Goal: Information Seeking & Learning: Learn about a topic

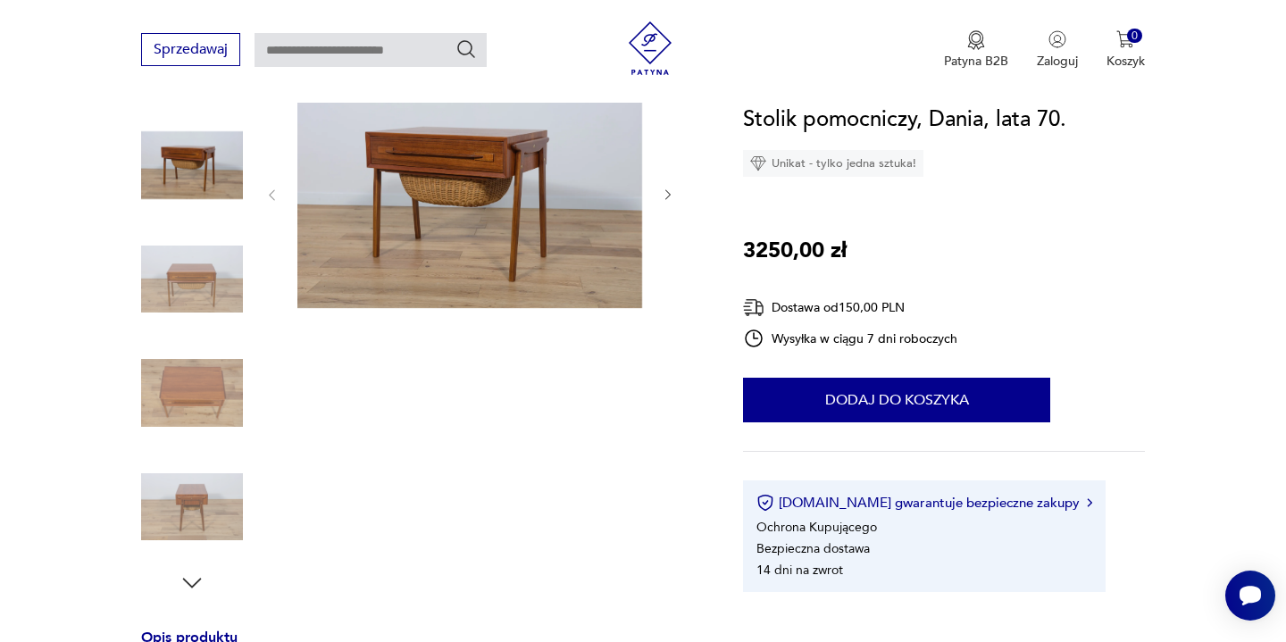
scroll to position [220, 0]
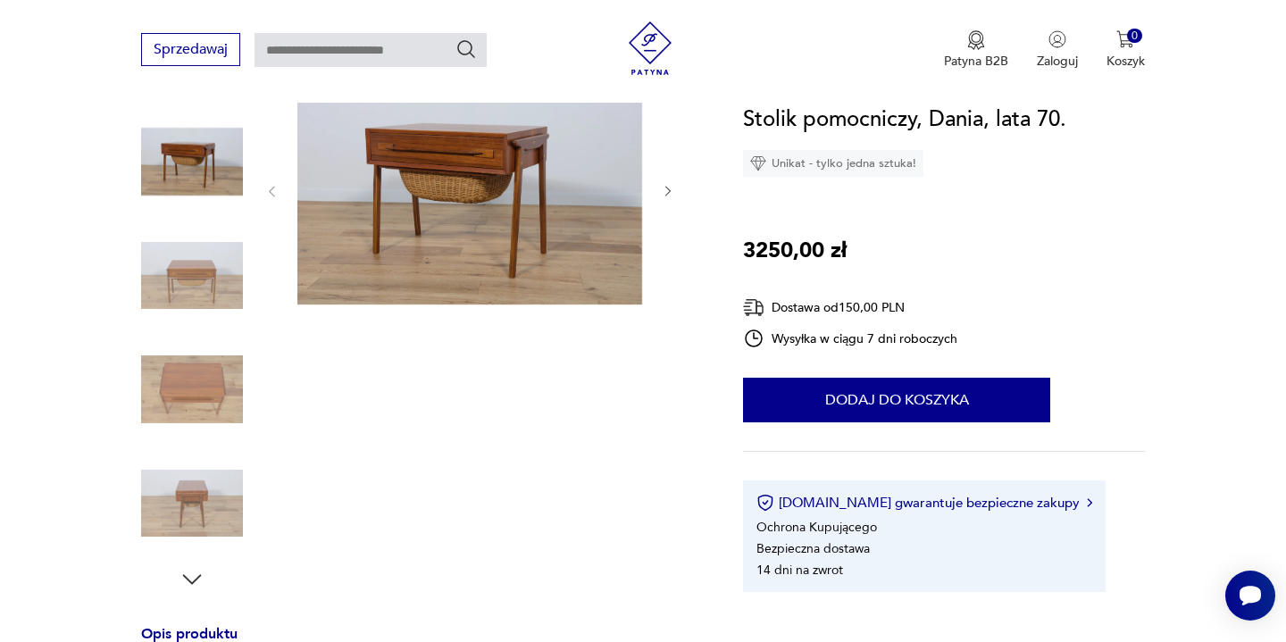
click at [189, 282] on img at bounding box center [192, 276] width 102 height 102
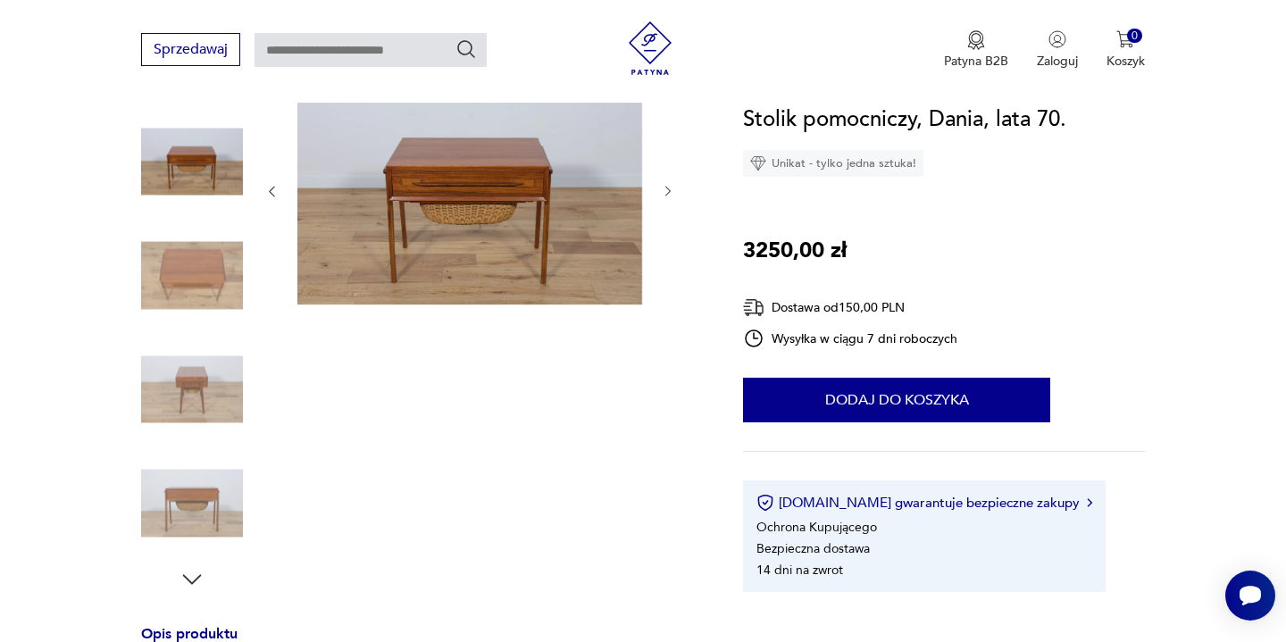
click at [198, 369] on img at bounding box center [192, 389] width 102 height 102
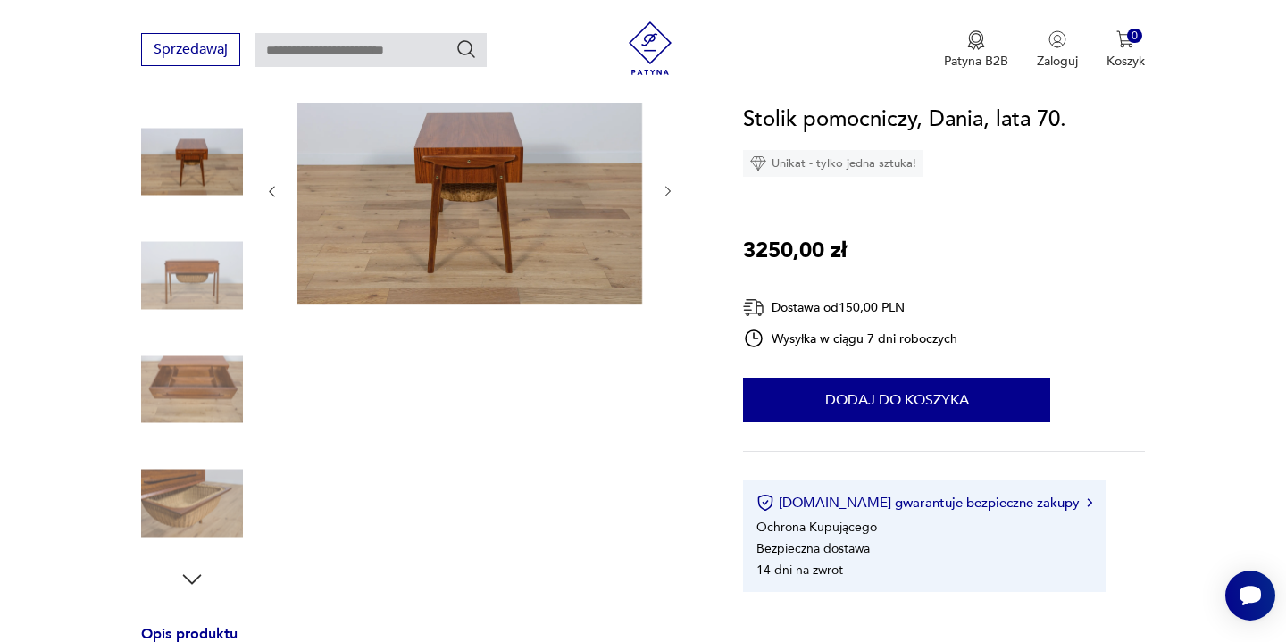
click at [188, 494] on img at bounding box center [192, 504] width 102 height 102
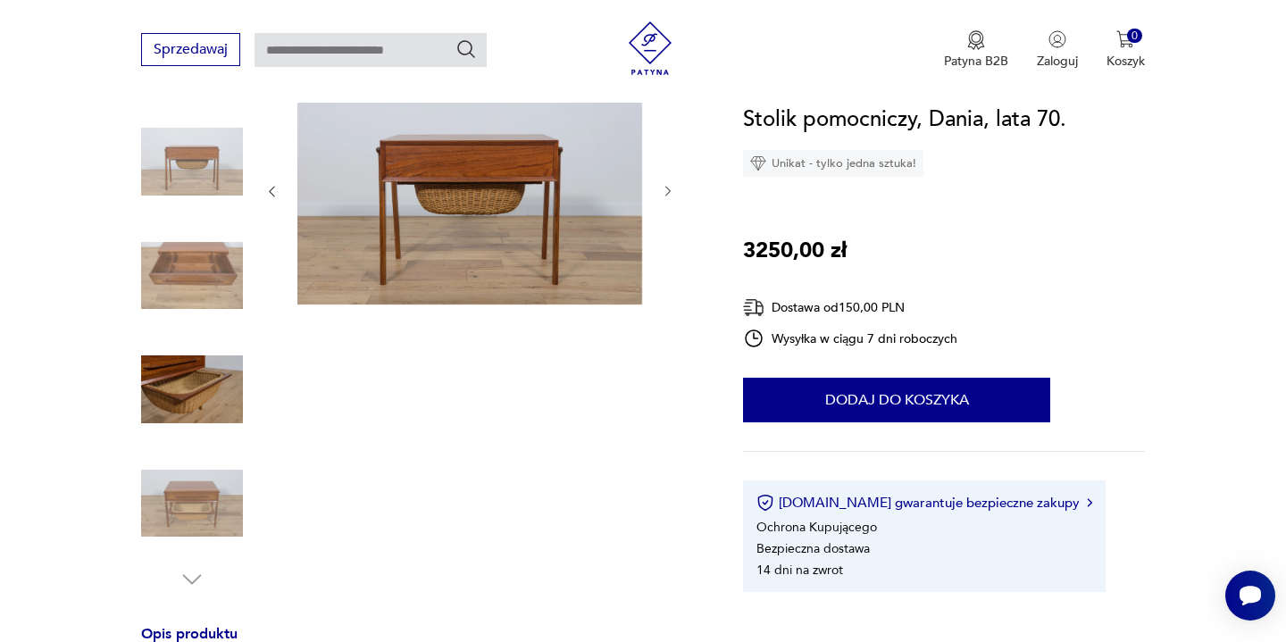
click at [199, 565] on div at bounding box center [192, 334] width 102 height 518
click at [209, 508] on img at bounding box center [192, 504] width 102 height 102
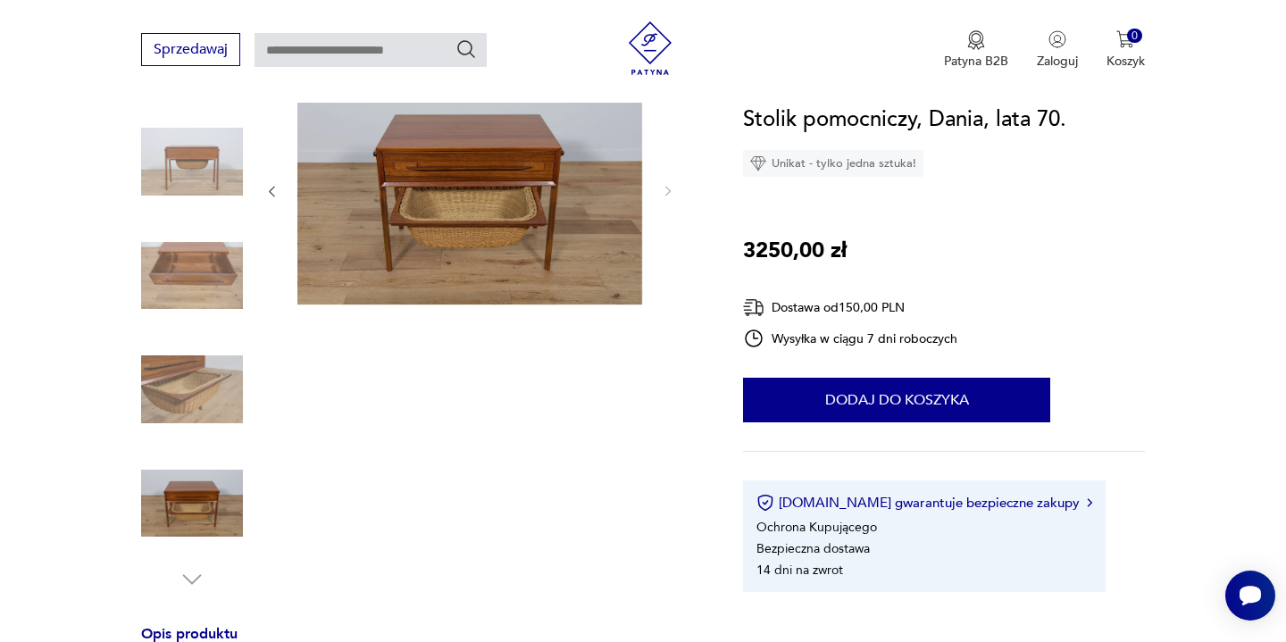
click at [228, 392] on img at bounding box center [192, 389] width 102 height 102
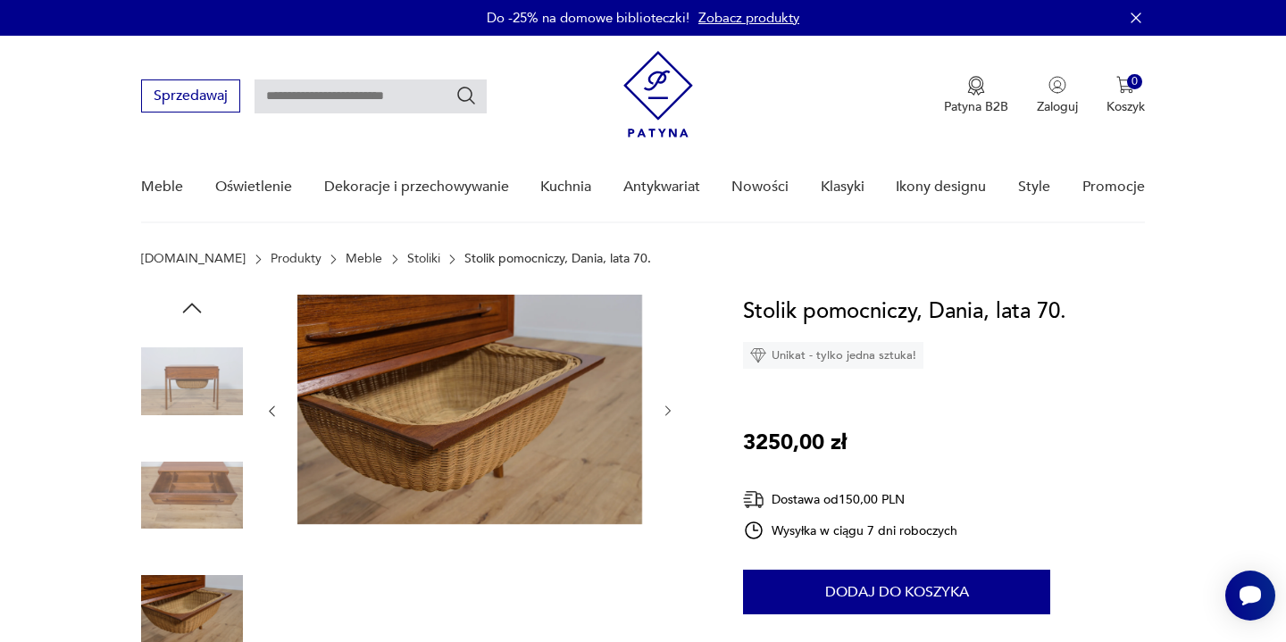
scroll to position [0, 0]
click at [219, 391] on img at bounding box center [192, 381] width 102 height 102
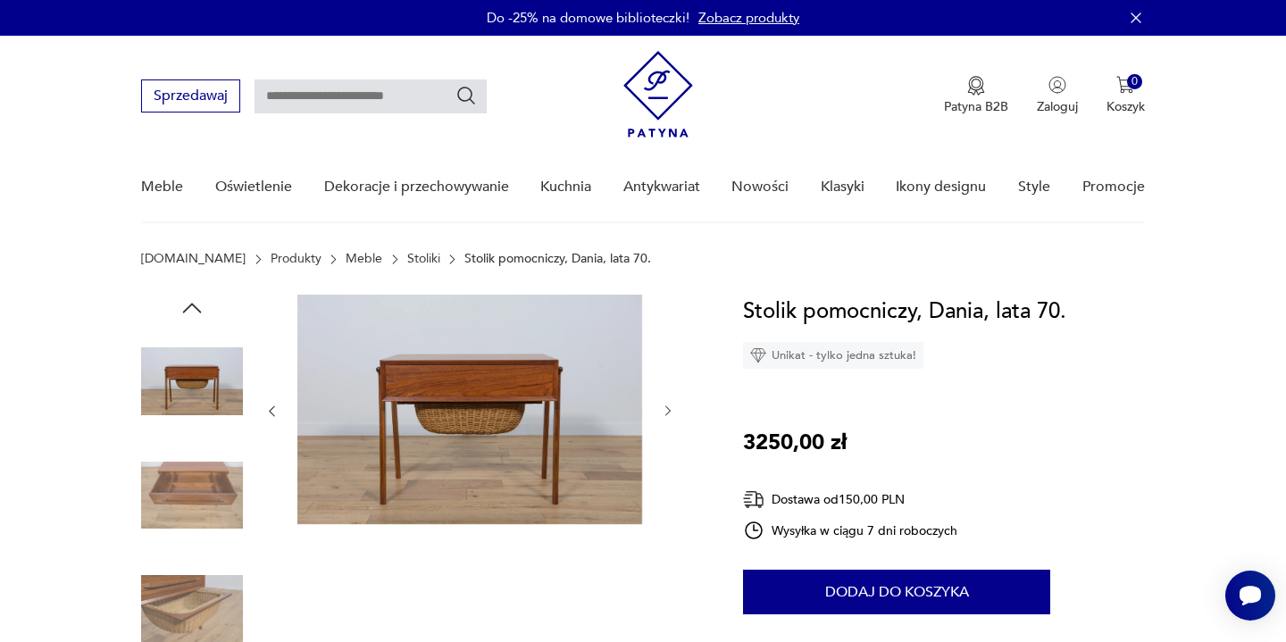
click at [197, 480] on img at bounding box center [192, 496] width 102 height 102
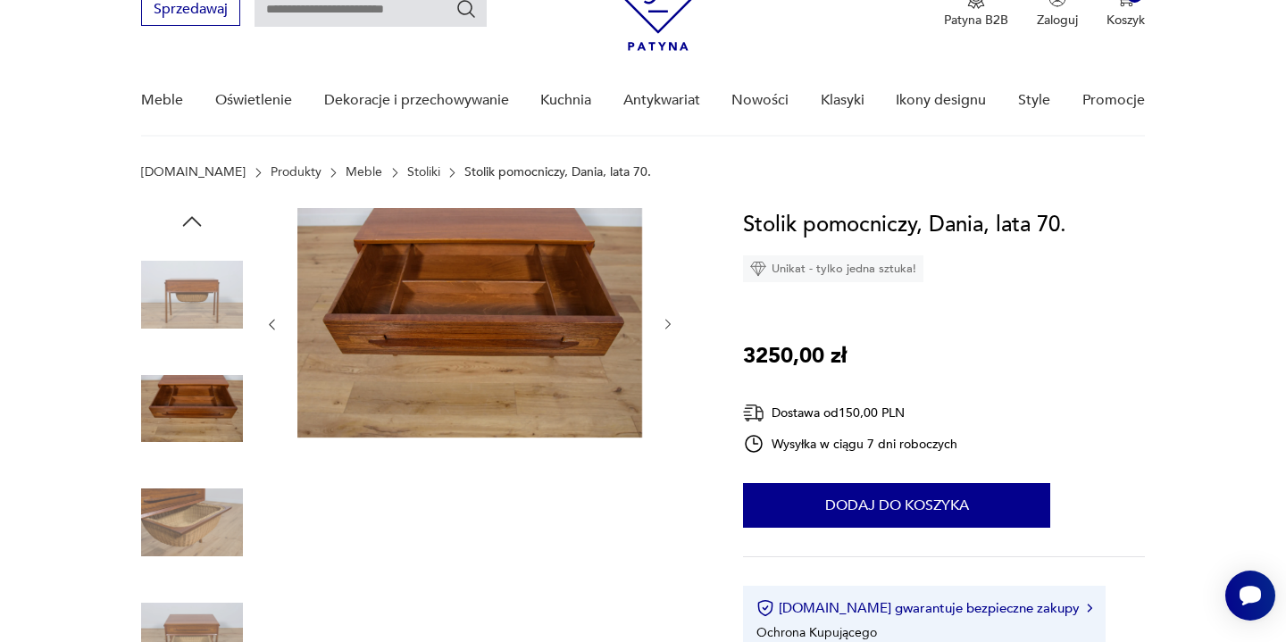
scroll to position [88, 0]
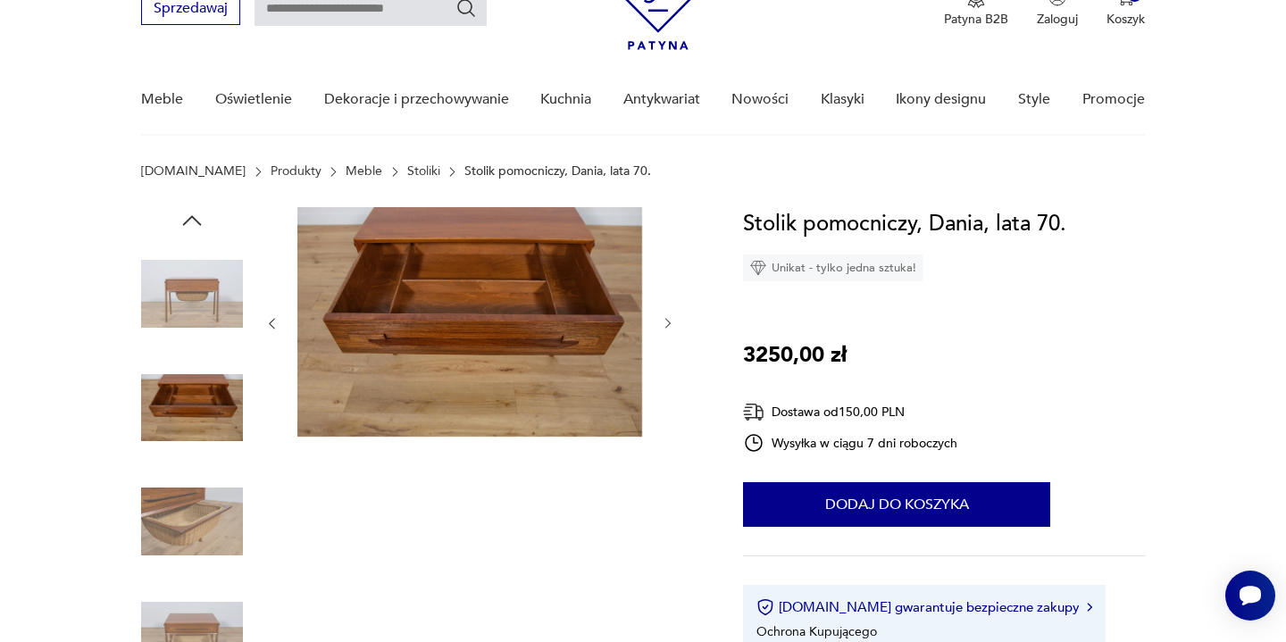
click at [211, 509] on img at bounding box center [192, 522] width 102 height 102
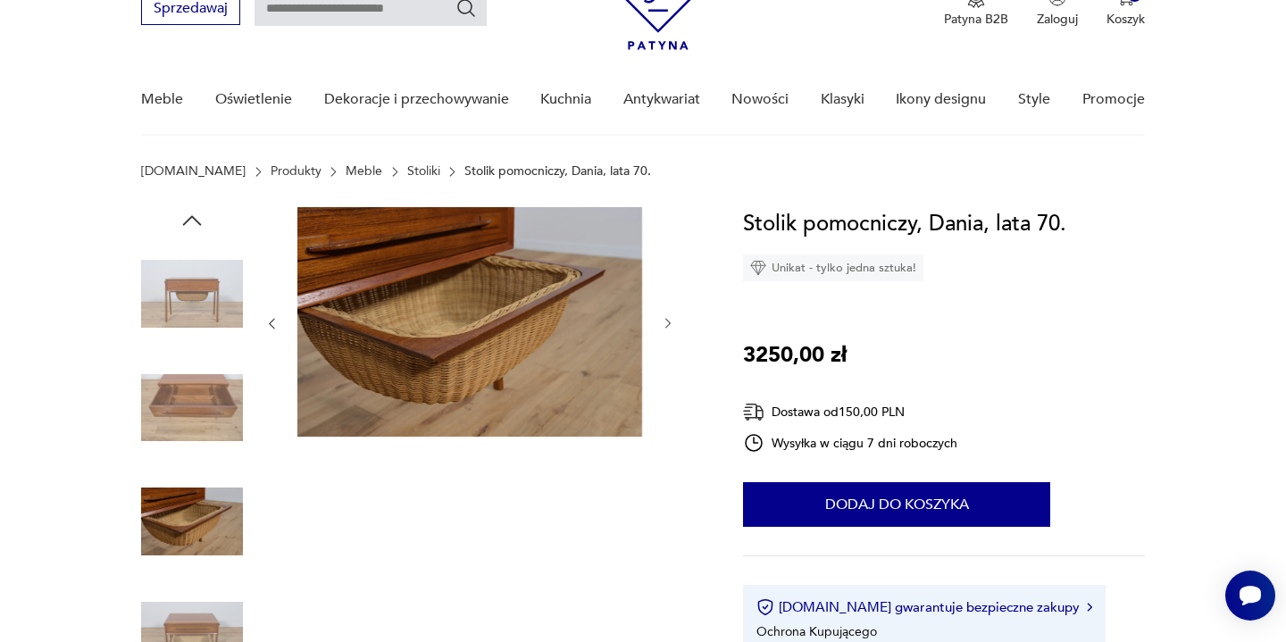
click at [213, 308] on img at bounding box center [192, 294] width 102 height 102
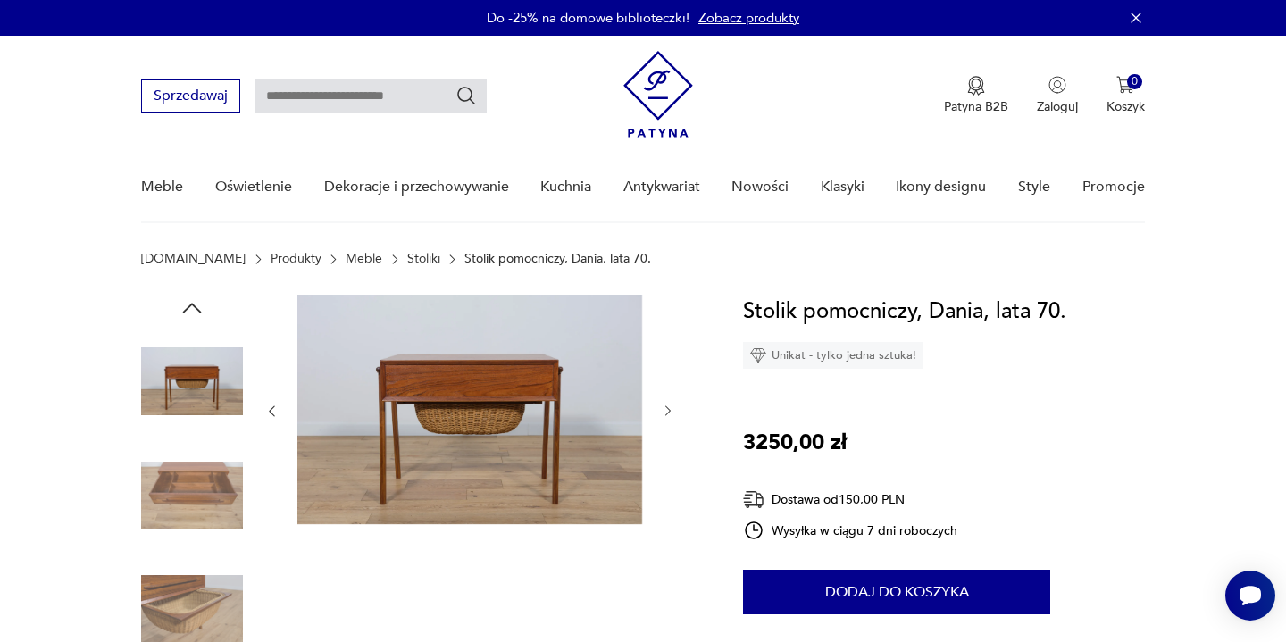
scroll to position [0, 0]
click at [195, 321] on div at bounding box center [192, 554] width 102 height 518
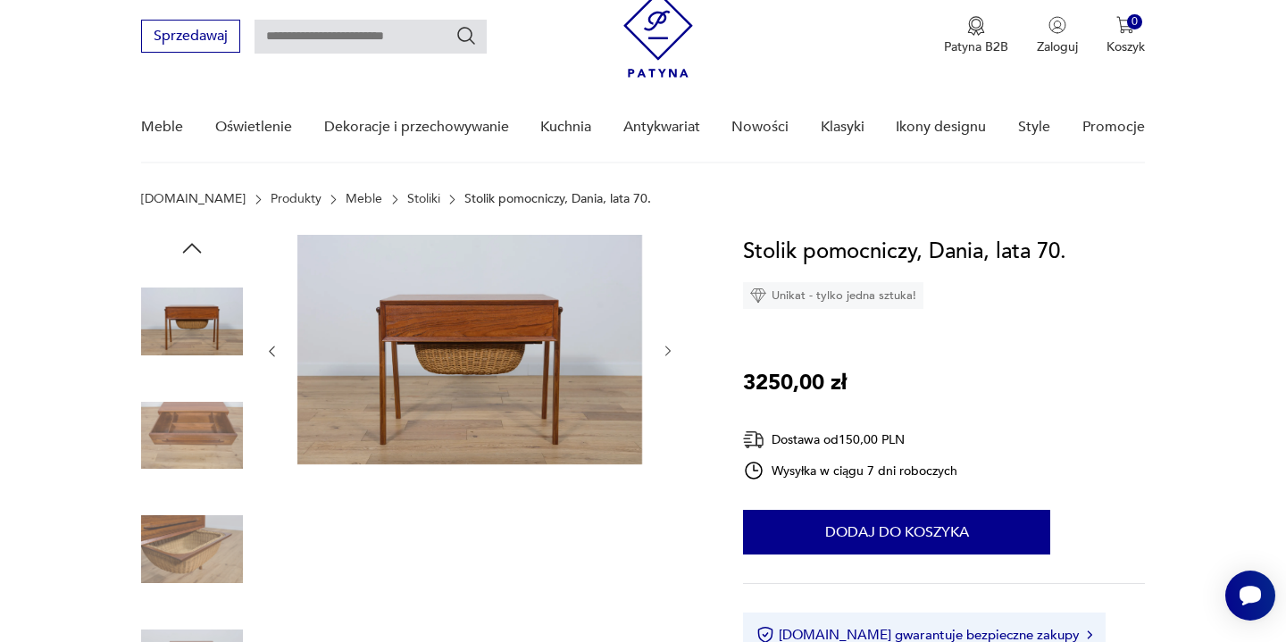
scroll to position [71, 0]
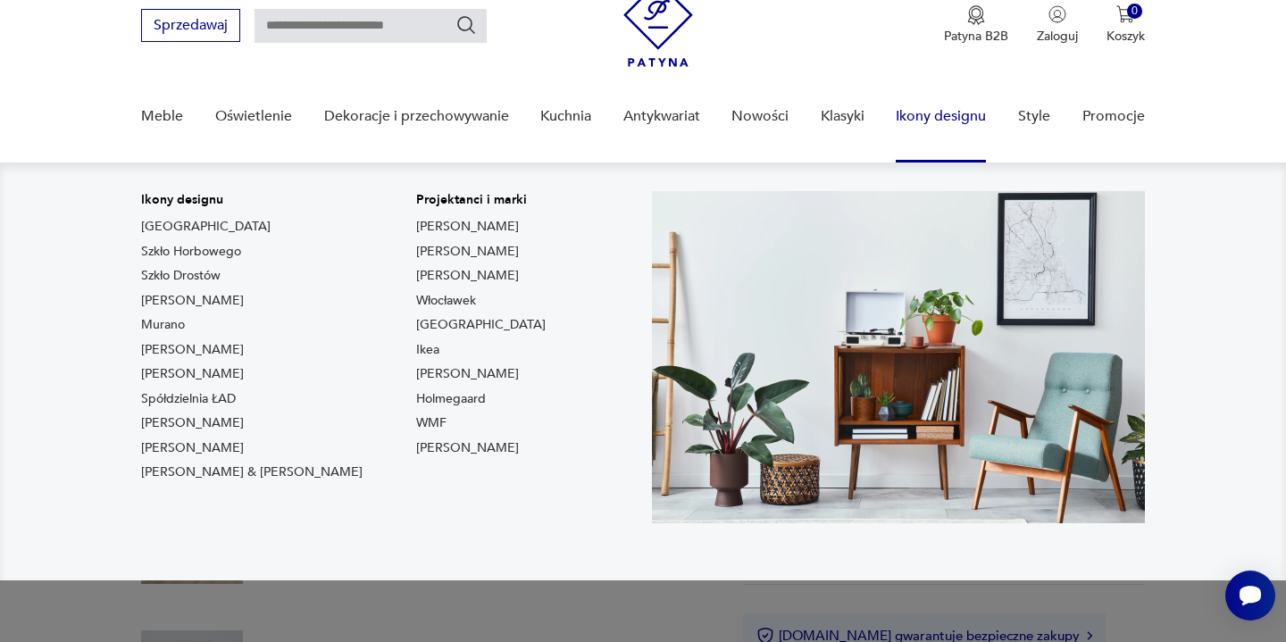
click at [949, 115] on link "Ikony designu" at bounding box center [941, 116] width 90 height 69
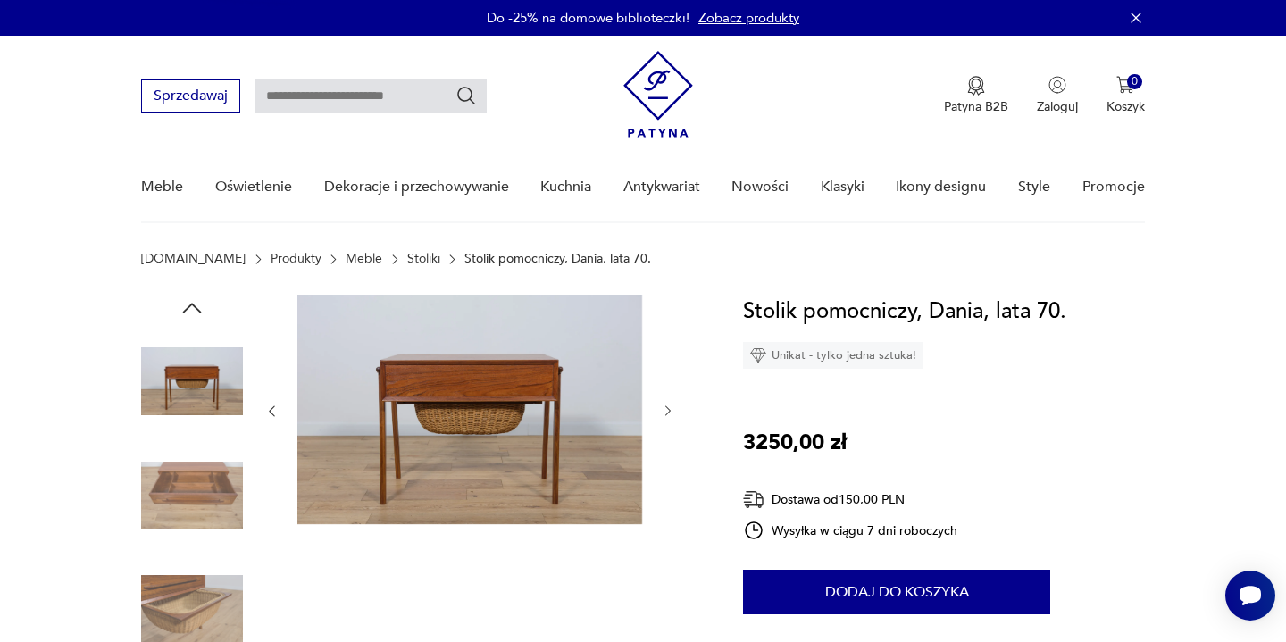
scroll to position [0, 0]
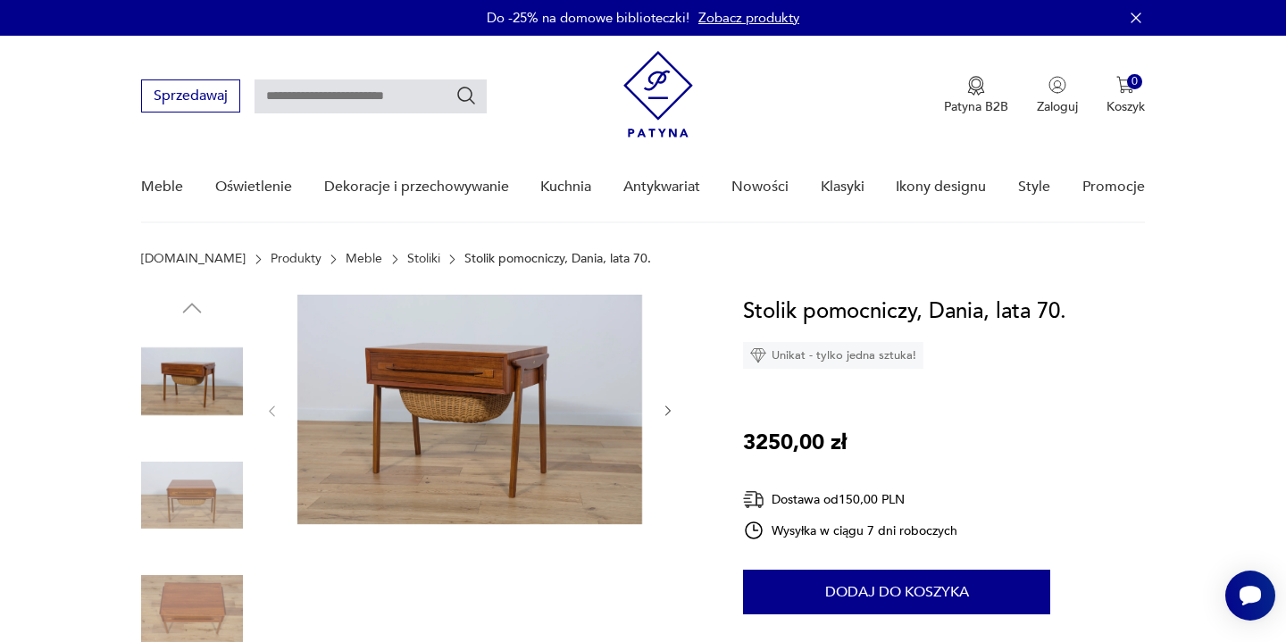
click at [655, 104] on img at bounding box center [658, 94] width 70 height 87
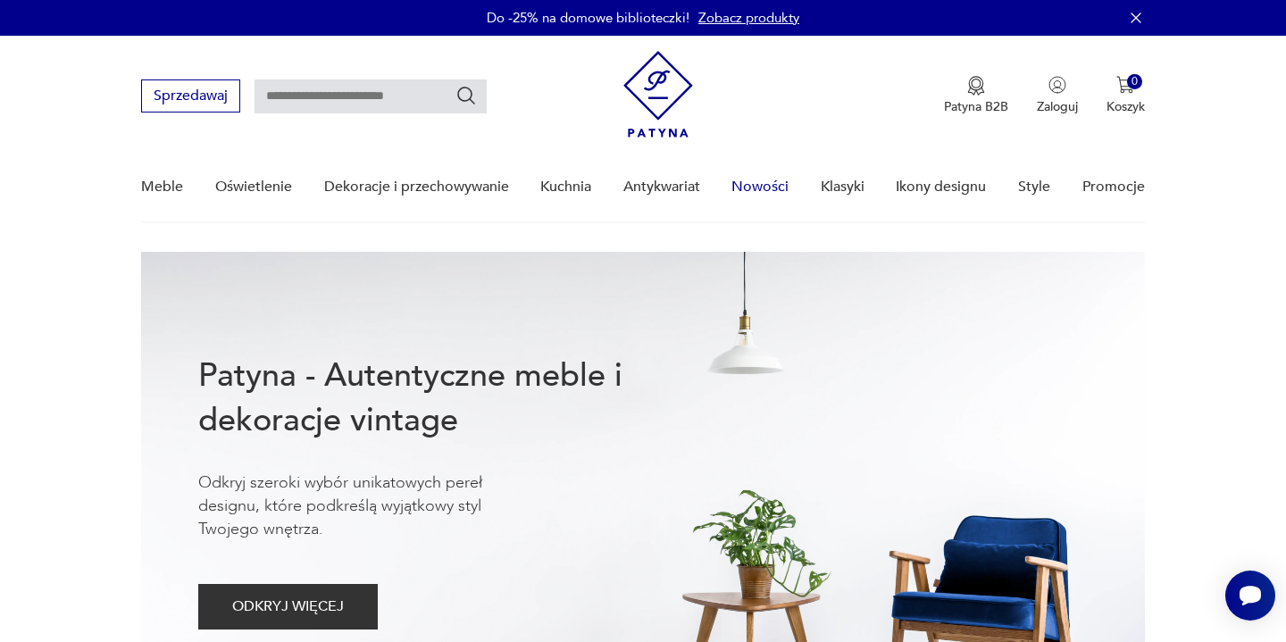
click at [784, 194] on link "Nowości" at bounding box center [759, 187] width 57 height 69
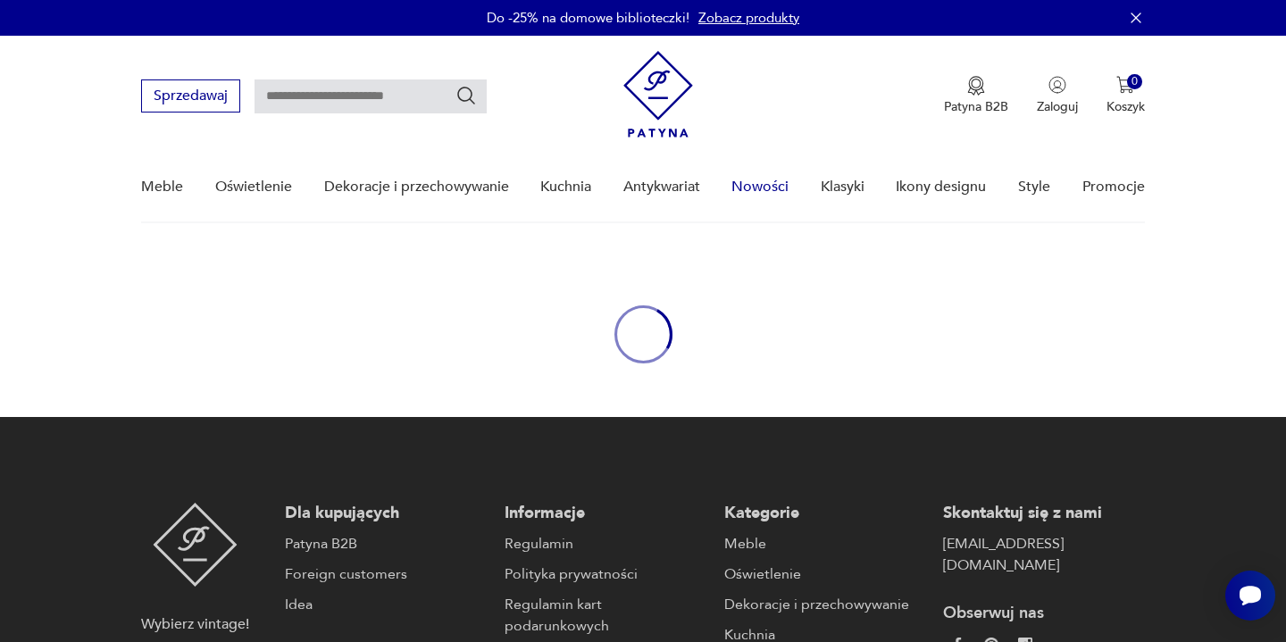
scroll to position [80, 0]
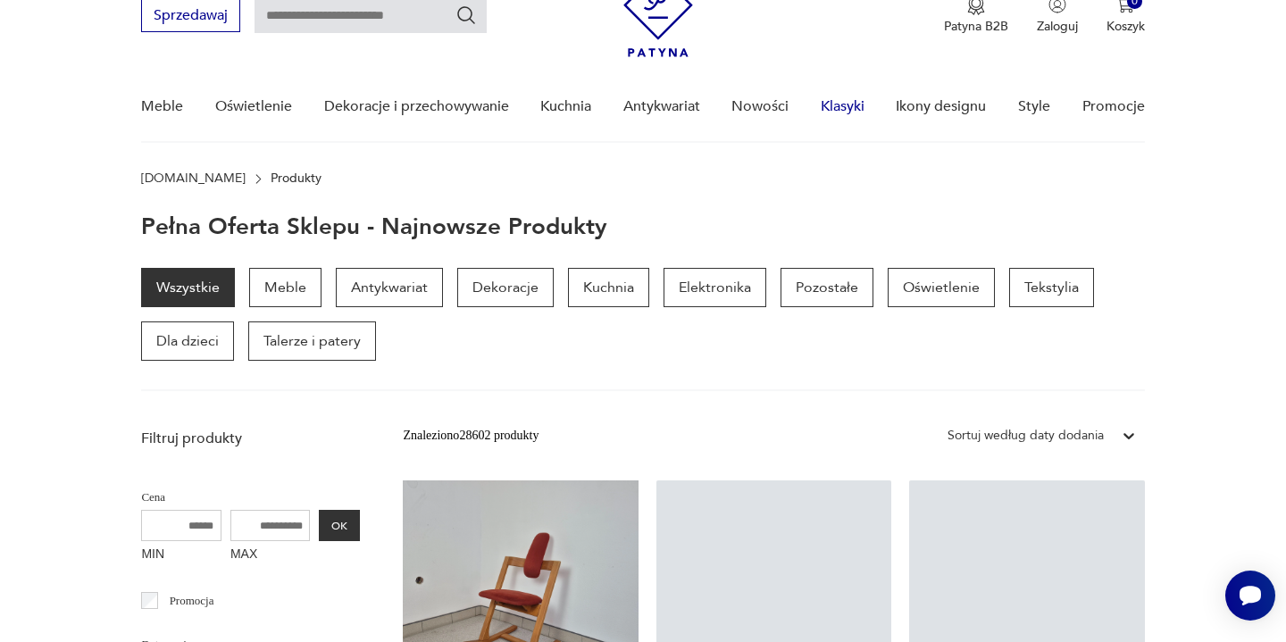
click at [844, 106] on link "Klasyki" at bounding box center [843, 106] width 44 height 69
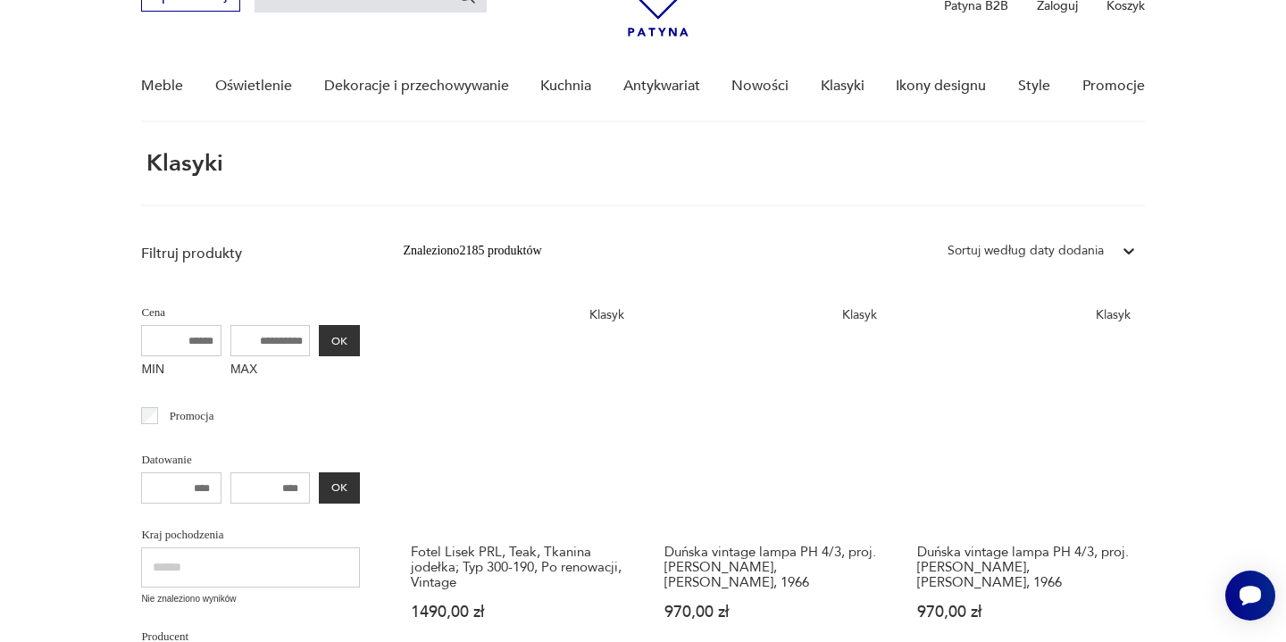
scroll to position [97, 0]
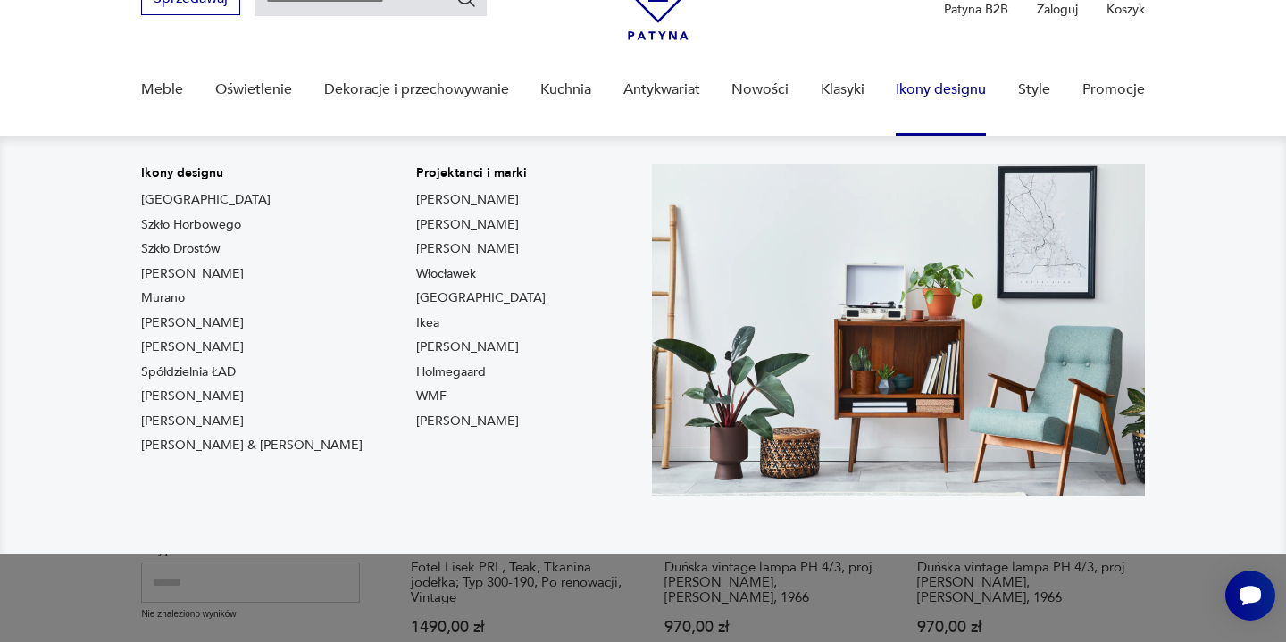
click at [930, 98] on link "Ikony designu" at bounding box center [941, 89] width 90 height 69
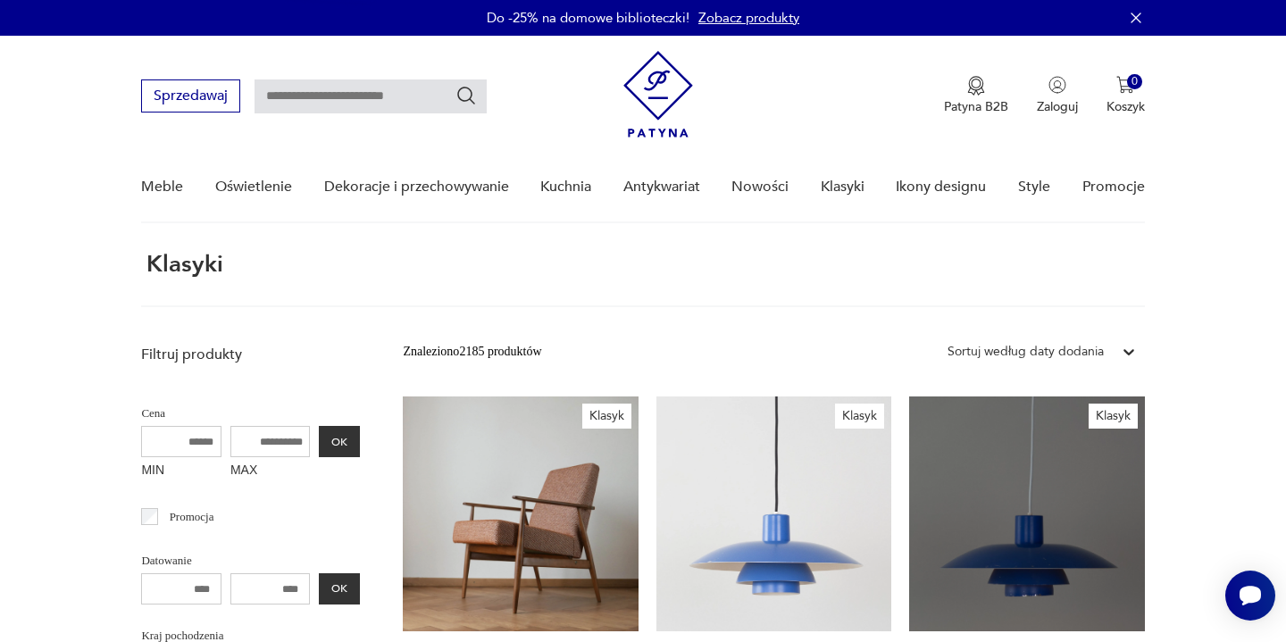
scroll to position [0, 0]
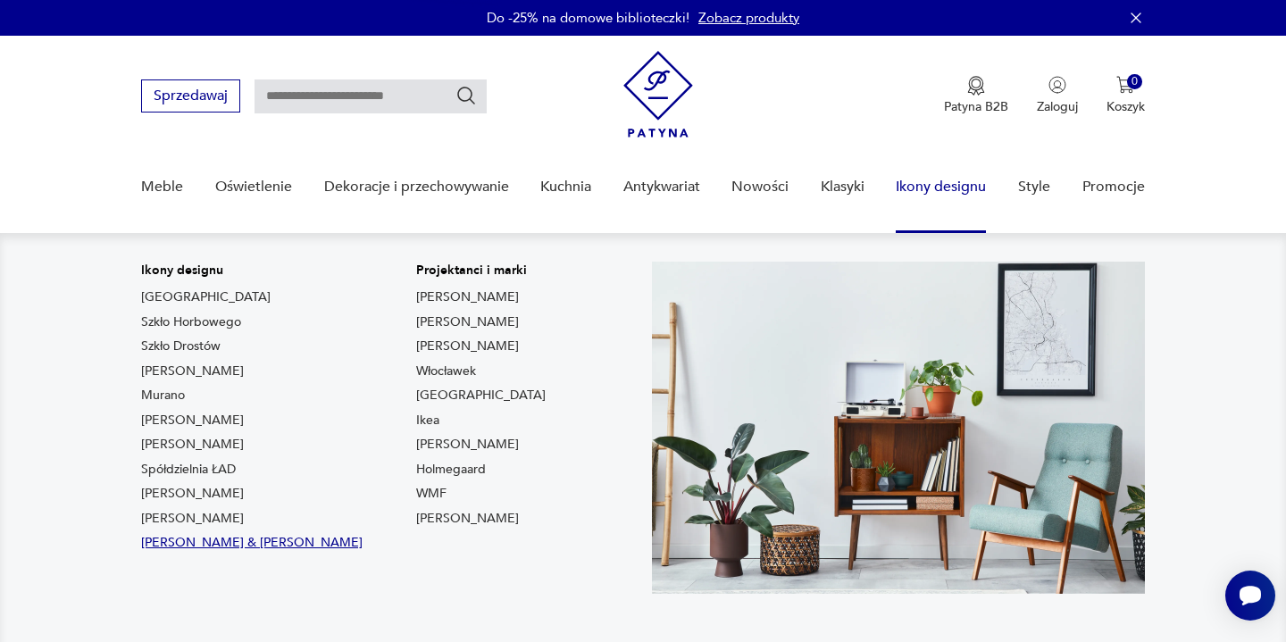
click at [213, 548] on link "[PERSON_NAME] & [PERSON_NAME]" at bounding box center [251, 543] width 221 height 18
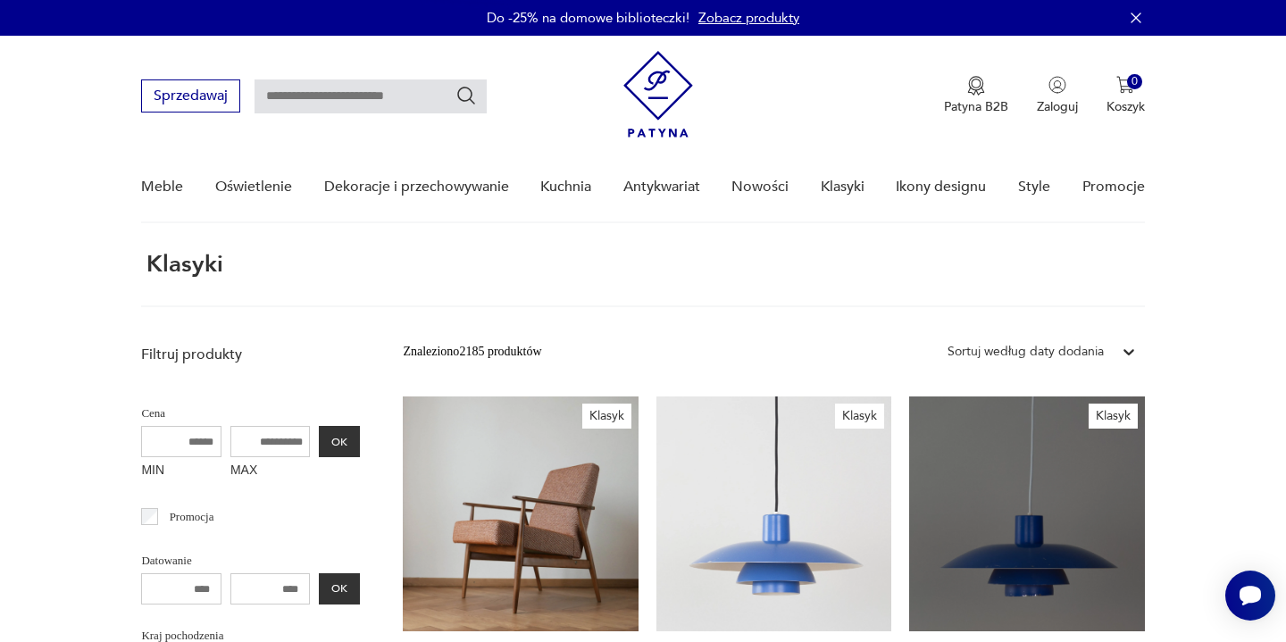
type input "*****"
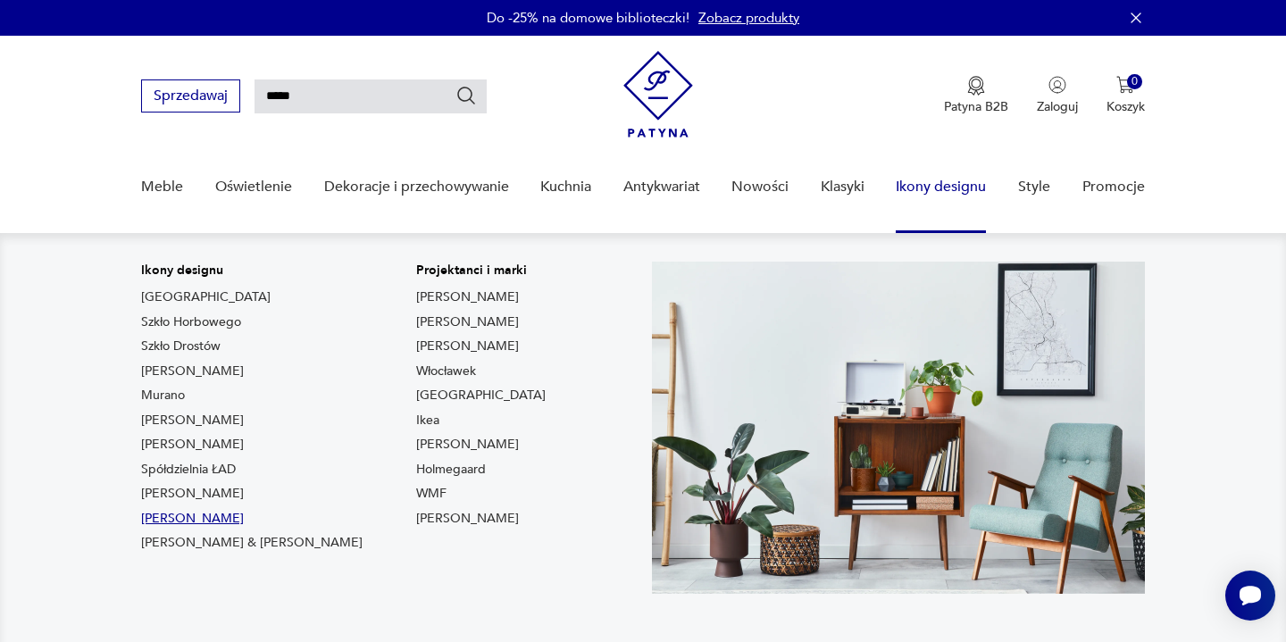
click at [231, 517] on link "[PERSON_NAME]" at bounding box center [192, 519] width 103 height 18
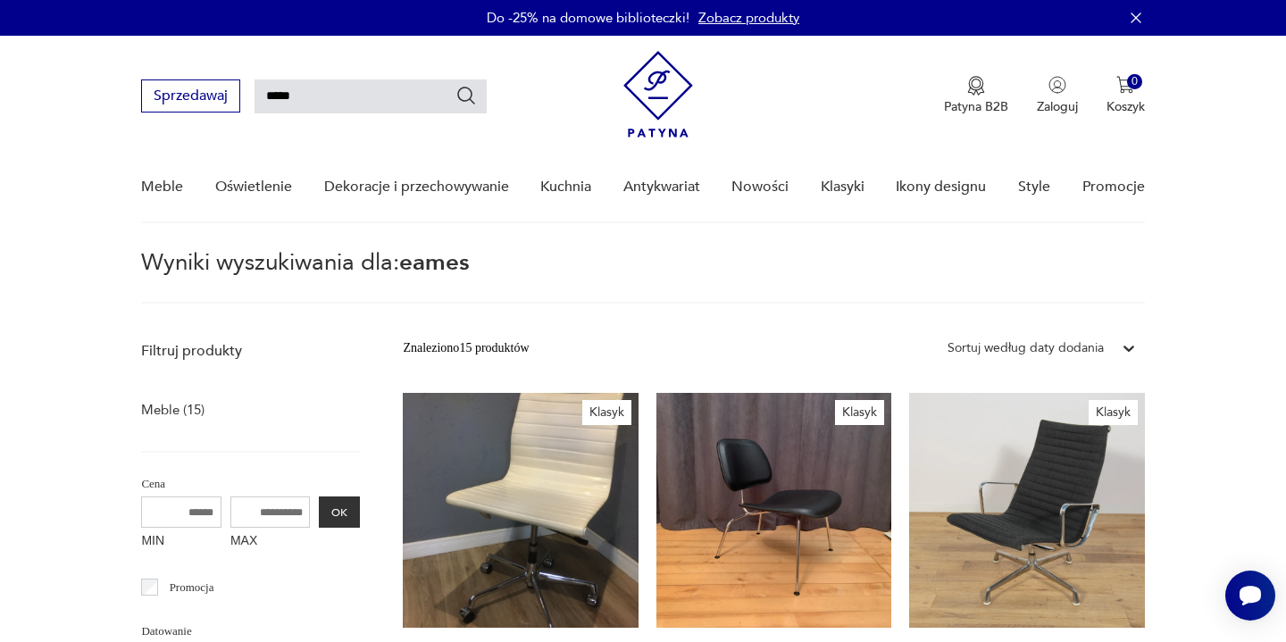
type input "*******"
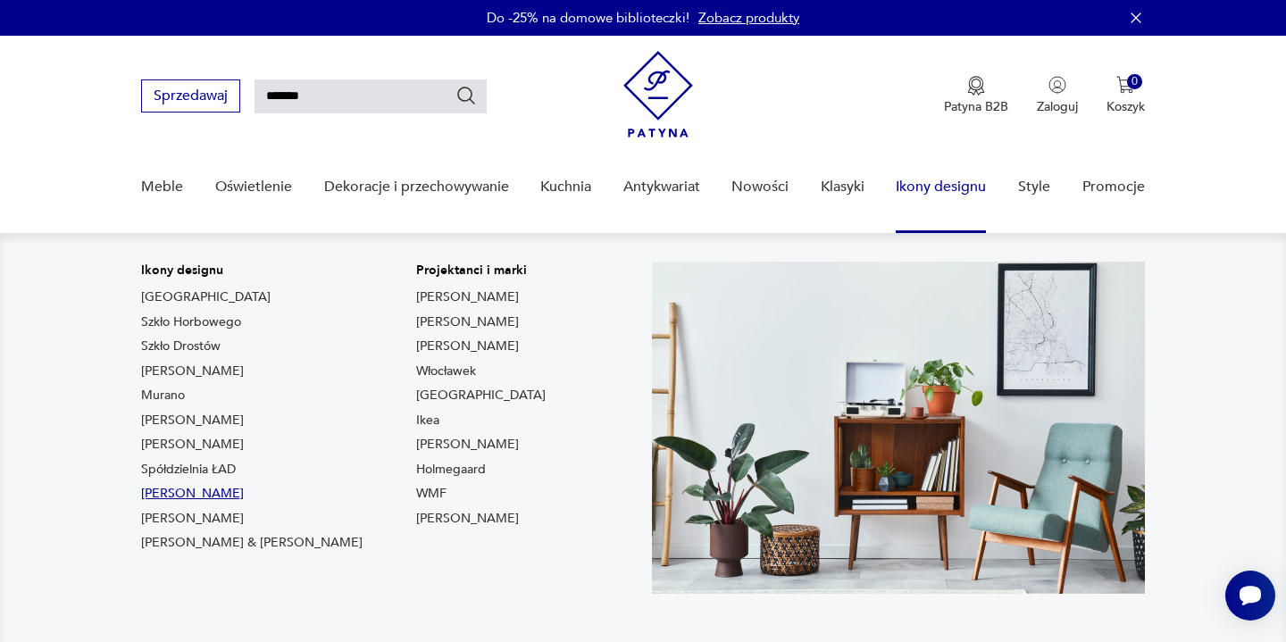
click at [204, 500] on link "[PERSON_NAME]" at bounding box center [192, 494] width 103 height 18
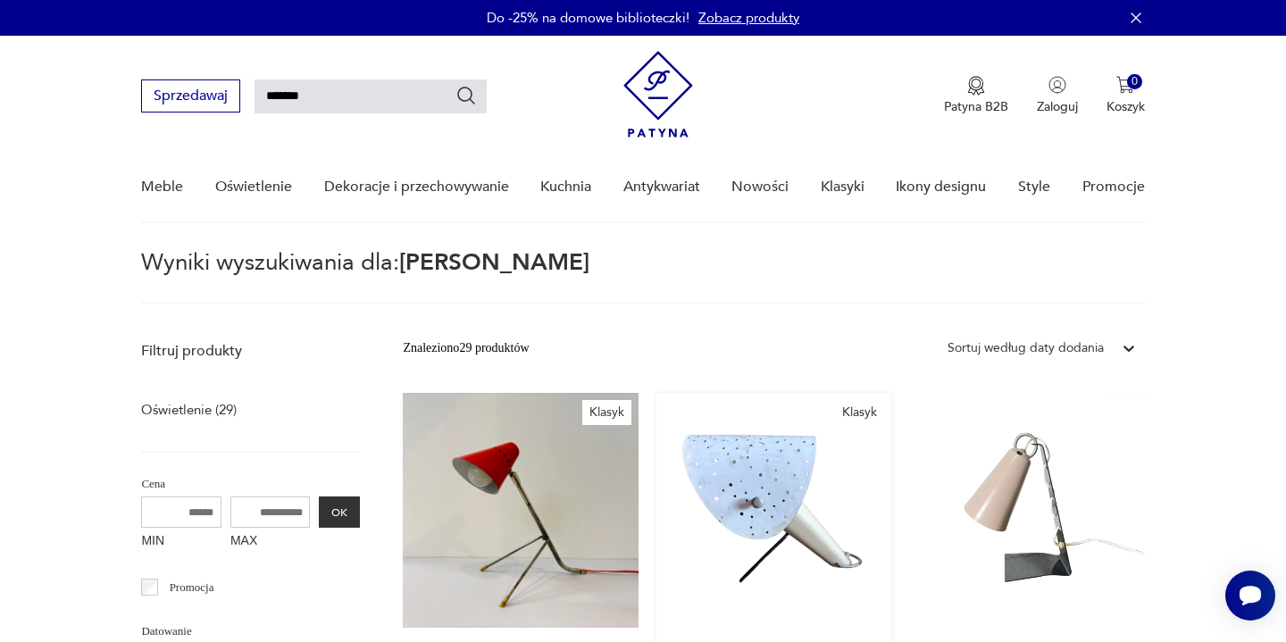
type input "******"
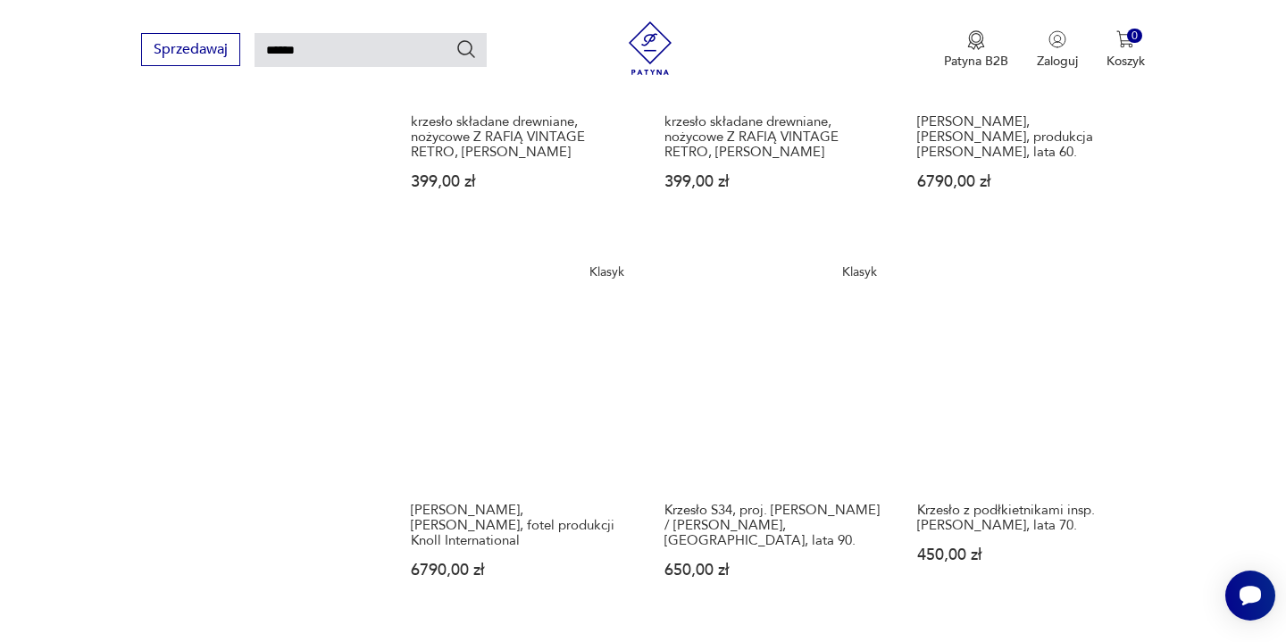
scroll to position [1328, 0]
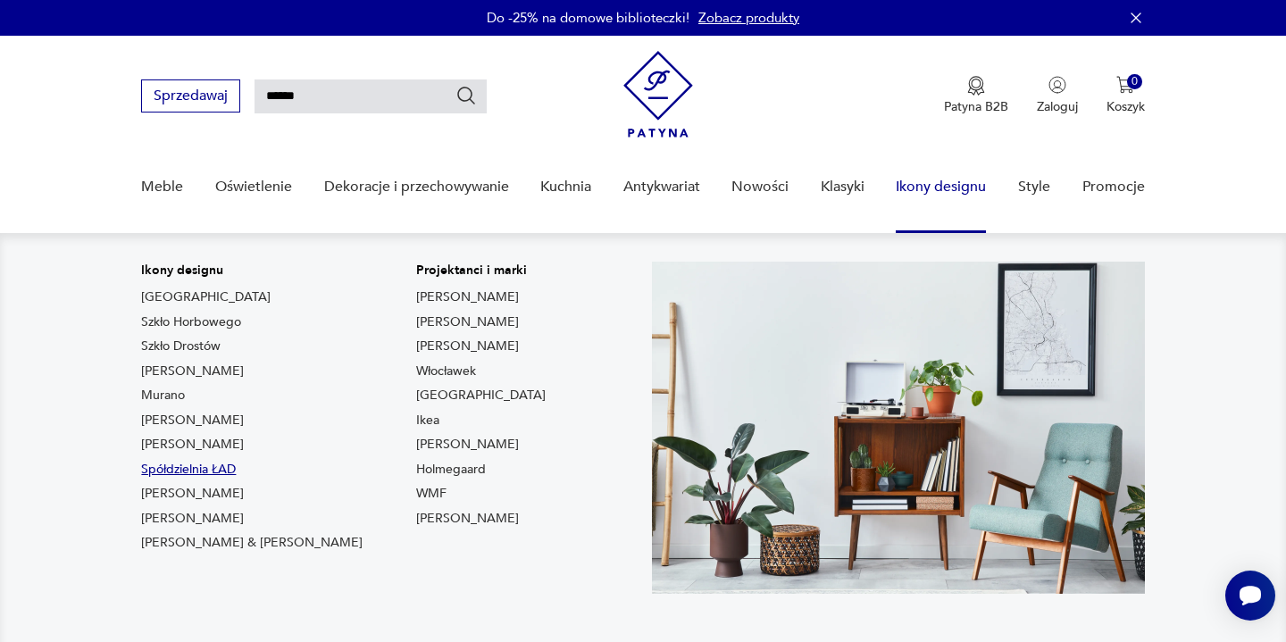
click at [204, 469] on link "Spółdzielnia ŁAD" at bounding box center [188, 470] width 95 height 18
click at [180, 442] on link "[PERSON_NAME]" at bounding box center [192, 445] width 103 height 18
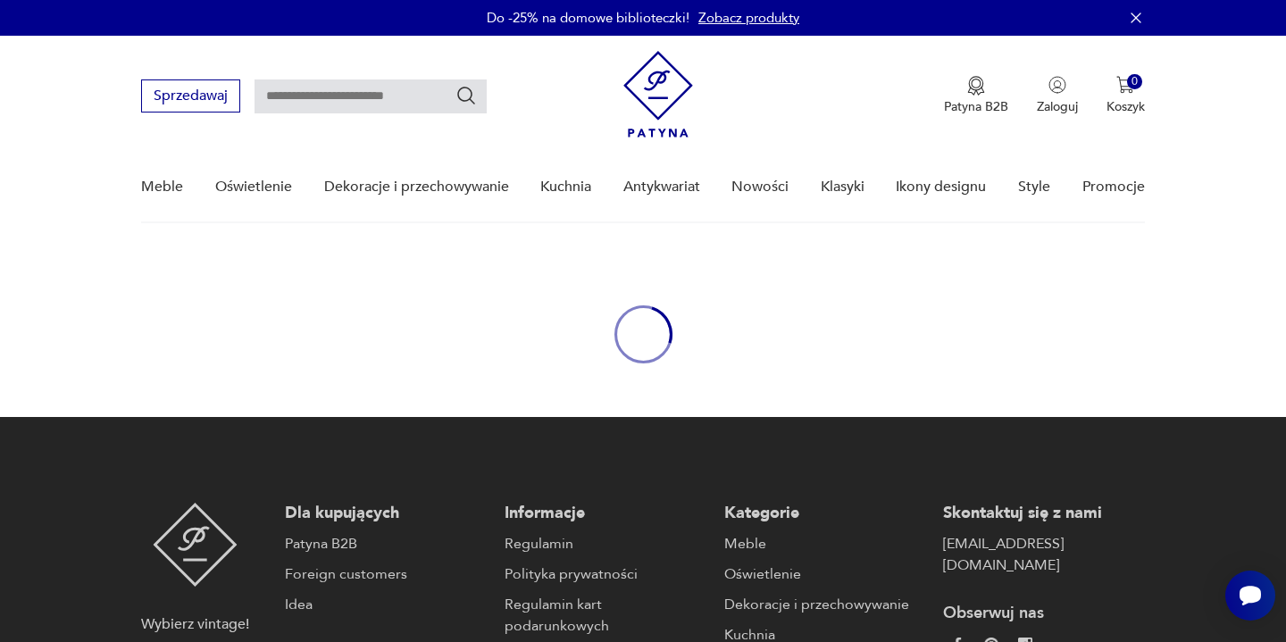
type input "*****"
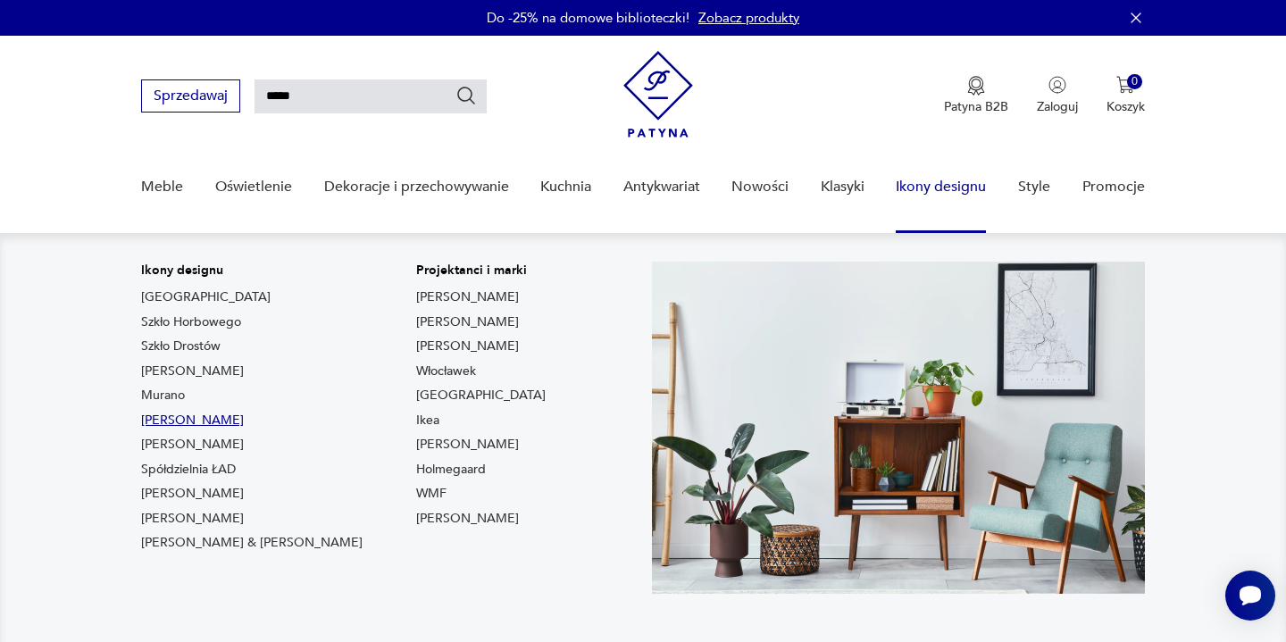
click at [181, 419] on link "[PERSON_NAME]" at bounding box center [192, 421] width 103 height 18
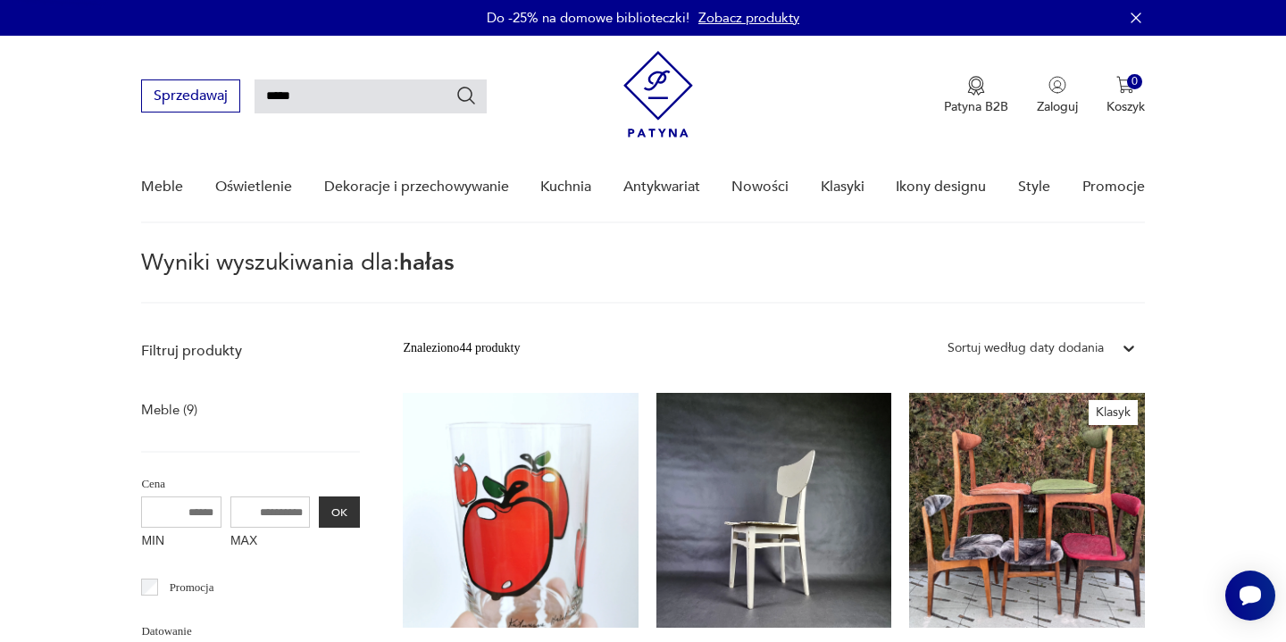
type input "**********"
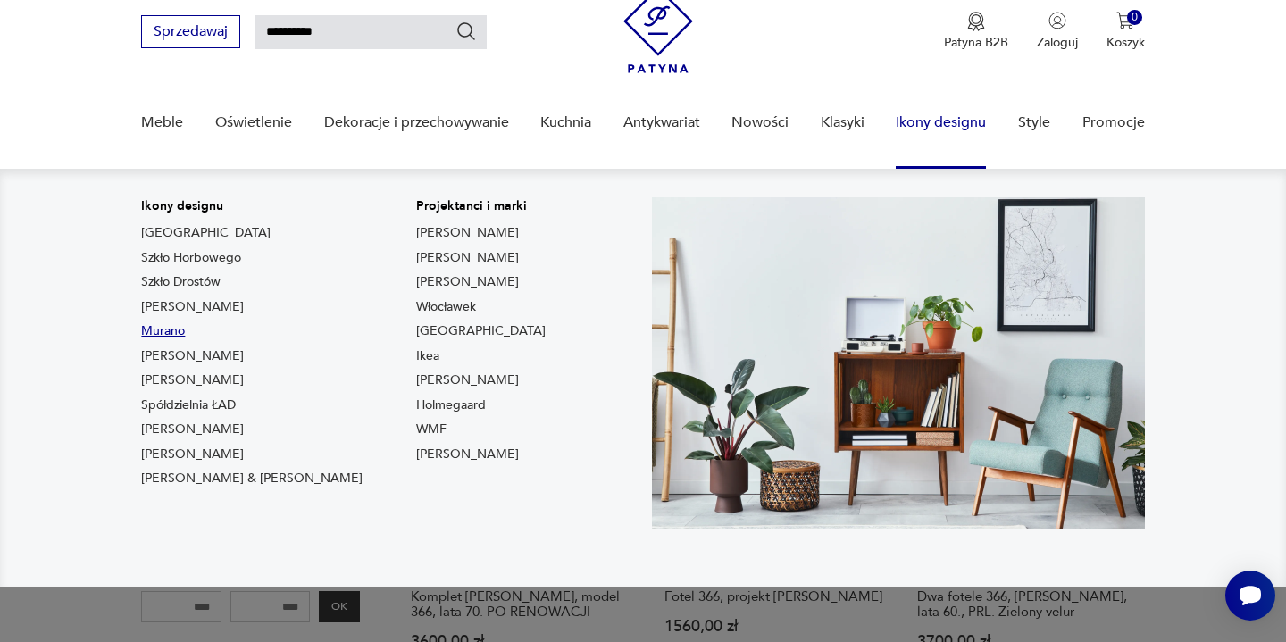
click at [171, 327] on link "Murano" at bounding box center [163, 331] width 44 height 18
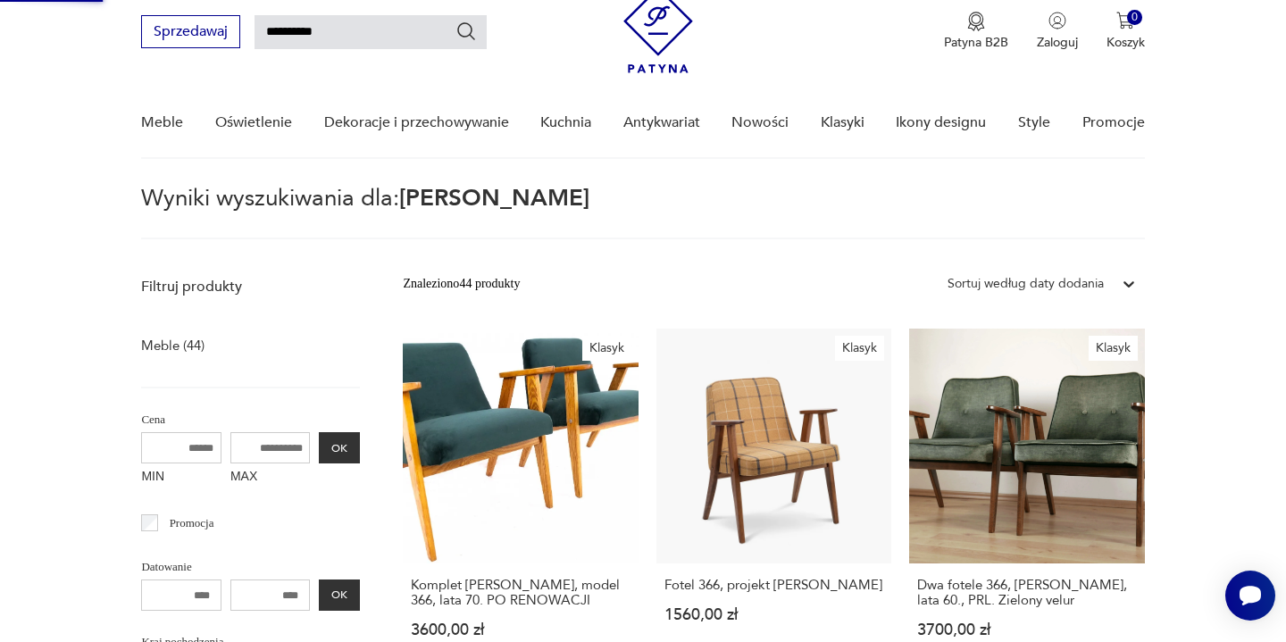
type input "******"
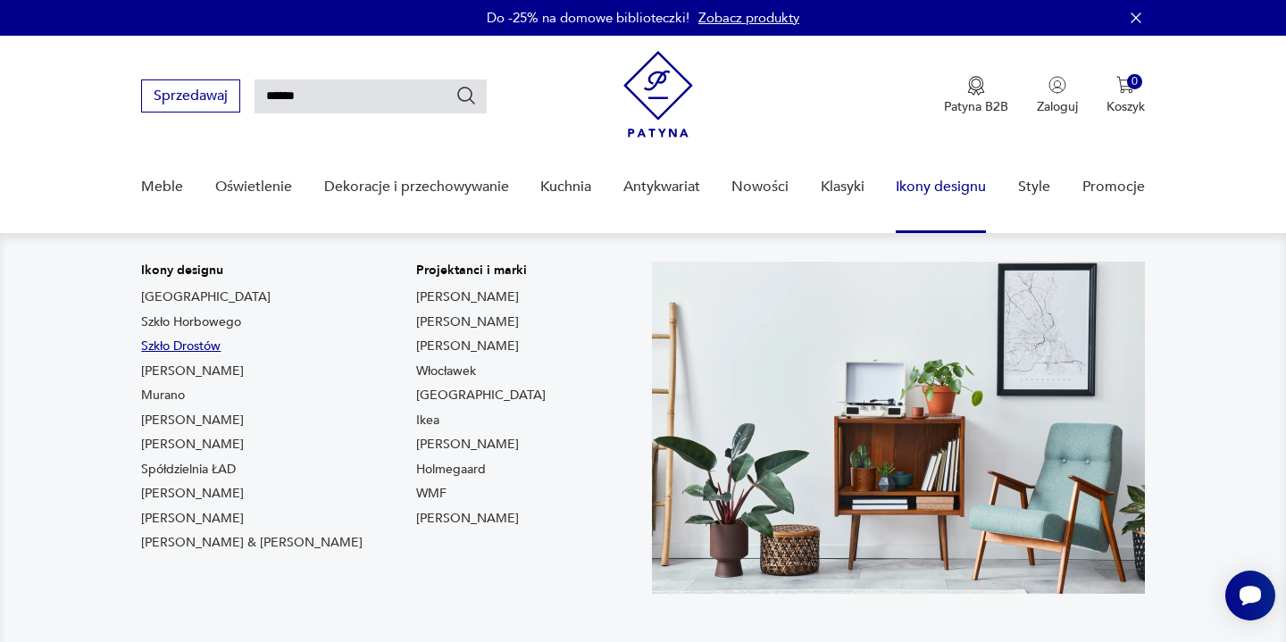
click at [178, 345] on link "Szkło Drostów" at bounding box center [180, 347] width 79 height 18
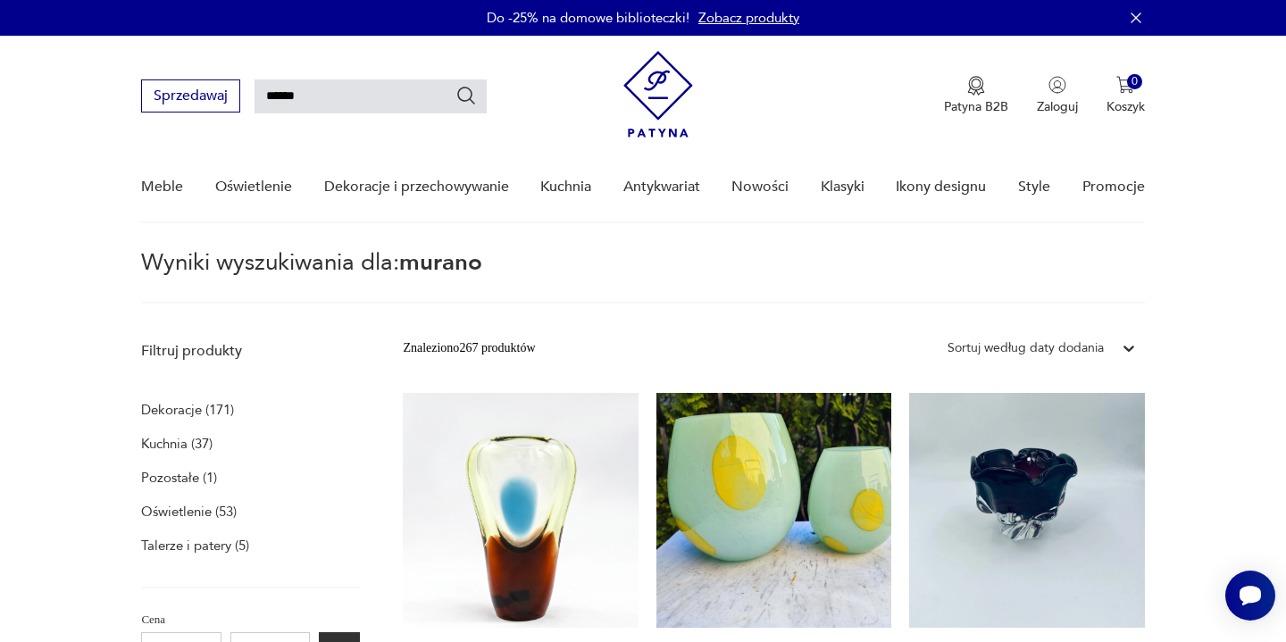
type input "*****"
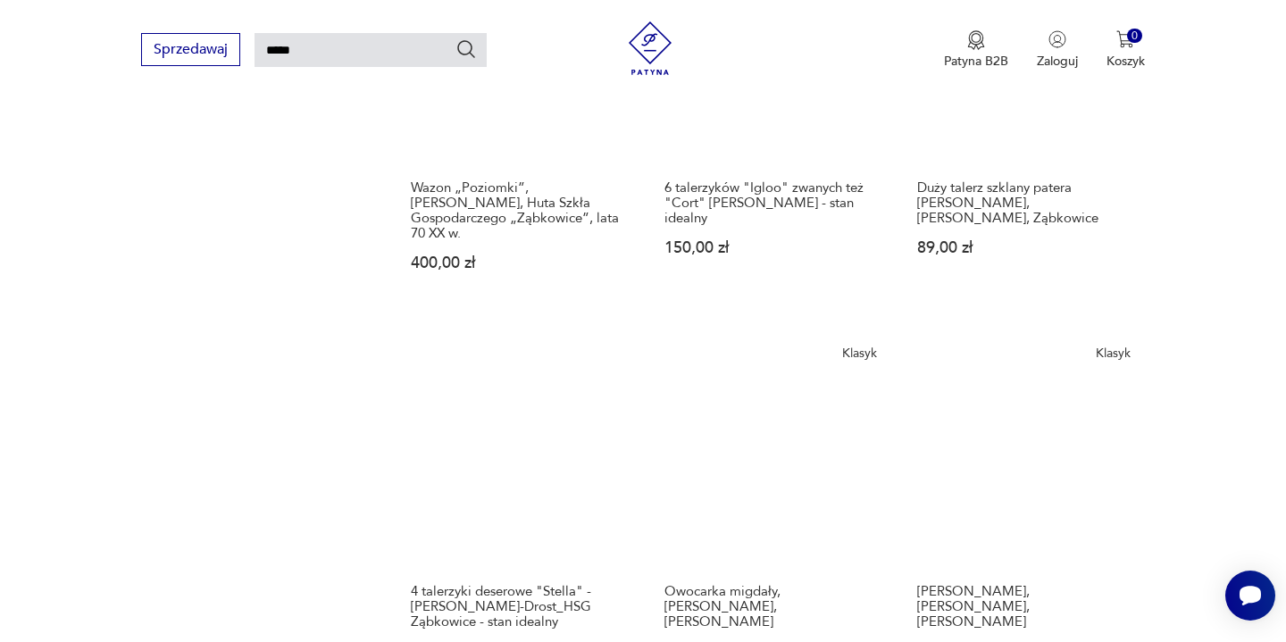
scroll to position [1272, 0]
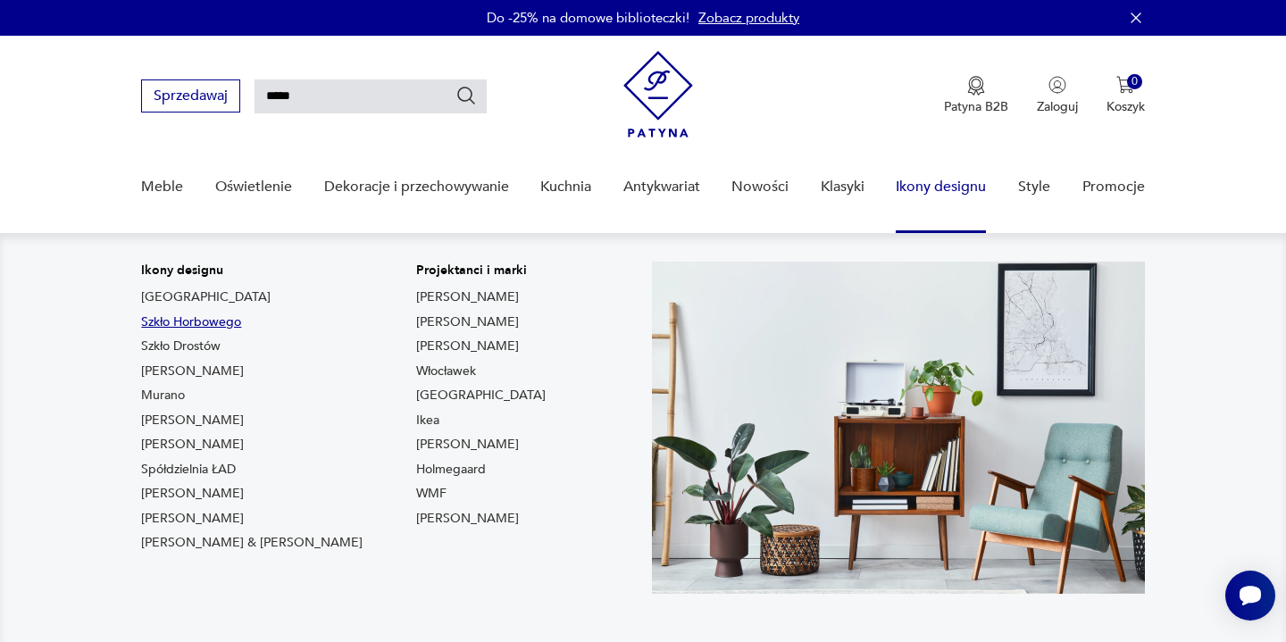
click at [183, 324] on link "Szkło Horbowego" at bounding box center [191, 322] width 100 height 18
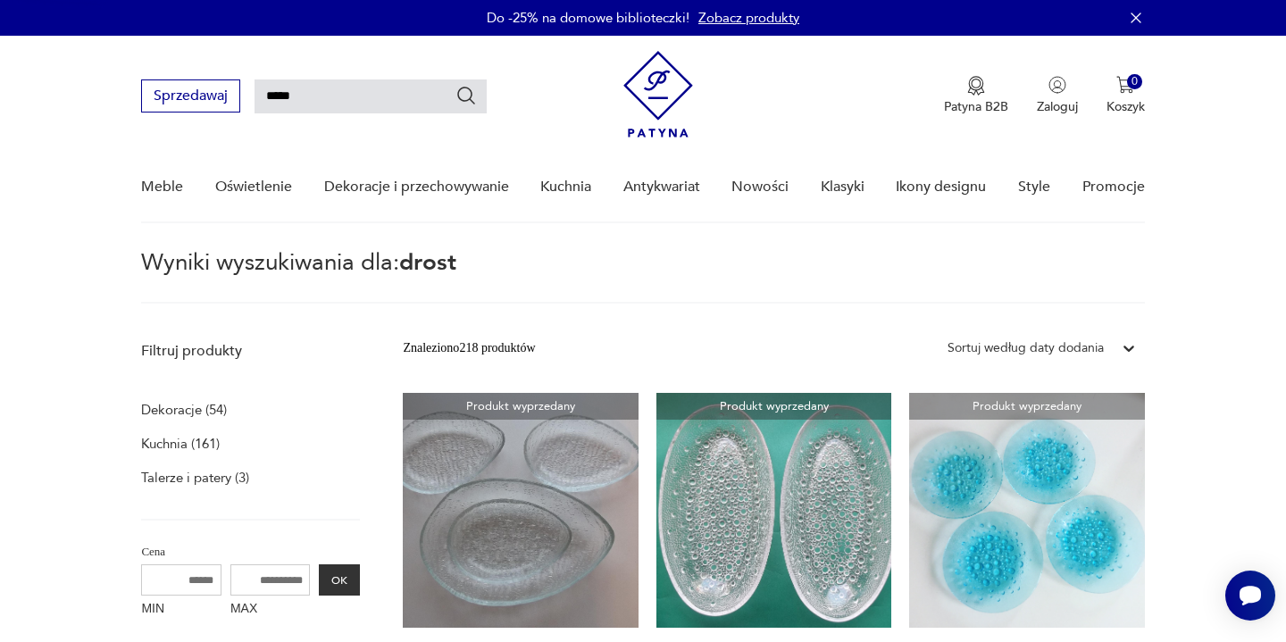
type input "*******"
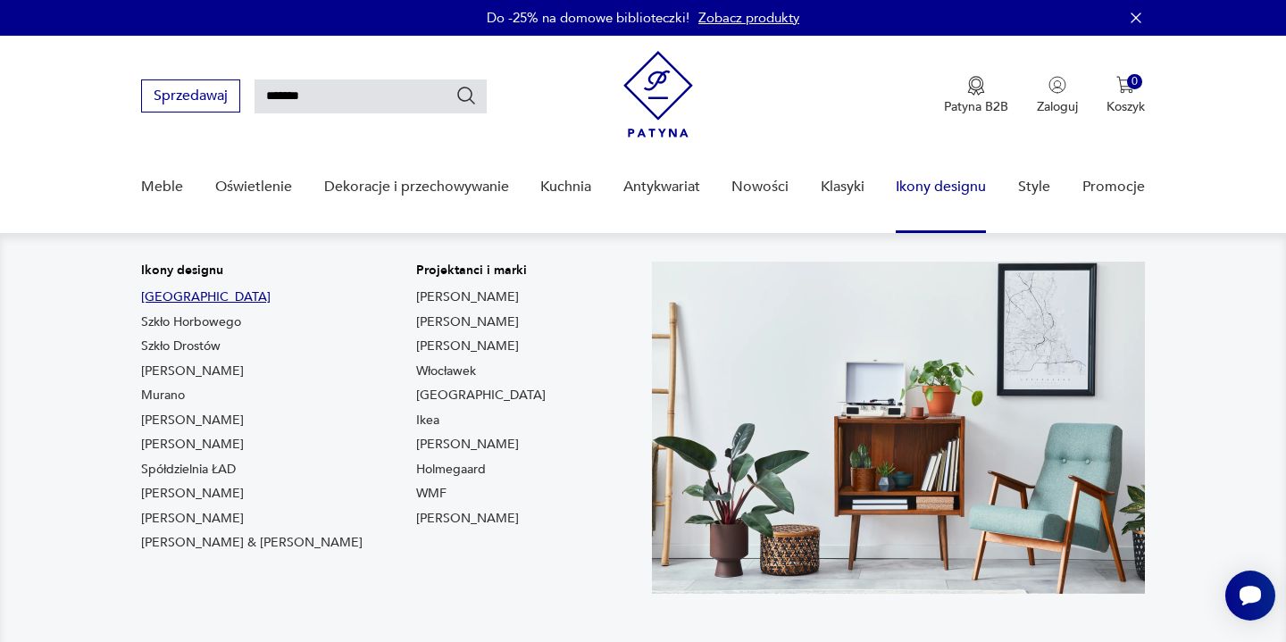
click at [161, 292] on link "[GEOGRAPHIC_DATA]" at bounding box center [205, 297] width 129 height 18
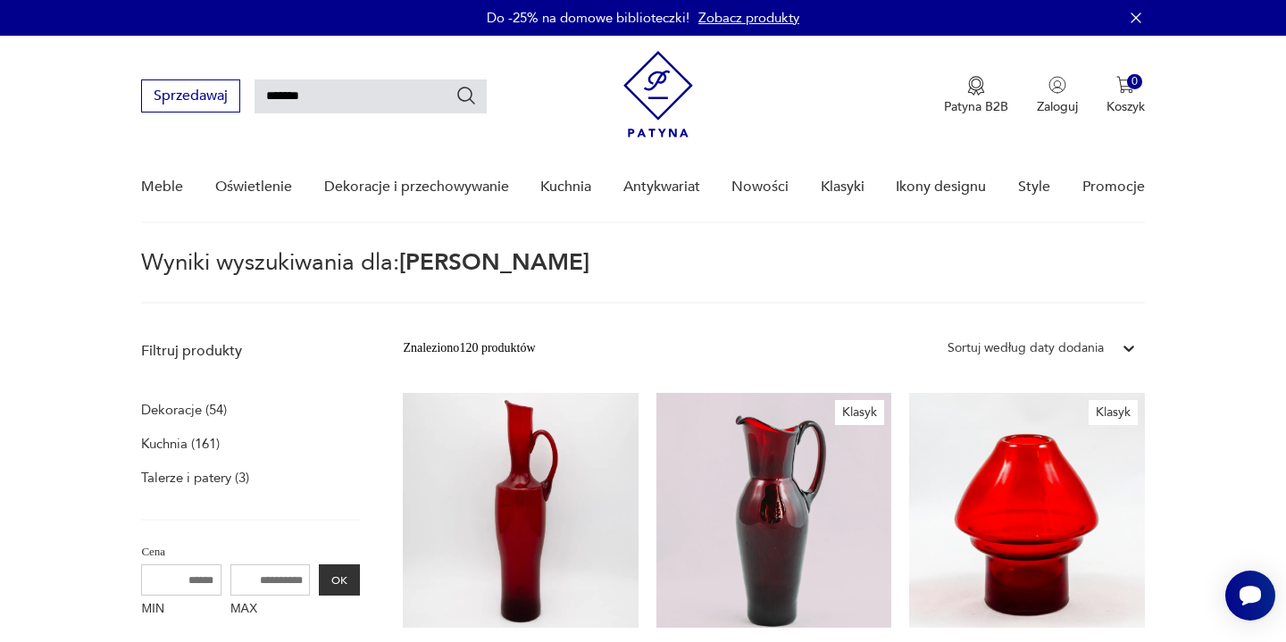
type input "****"
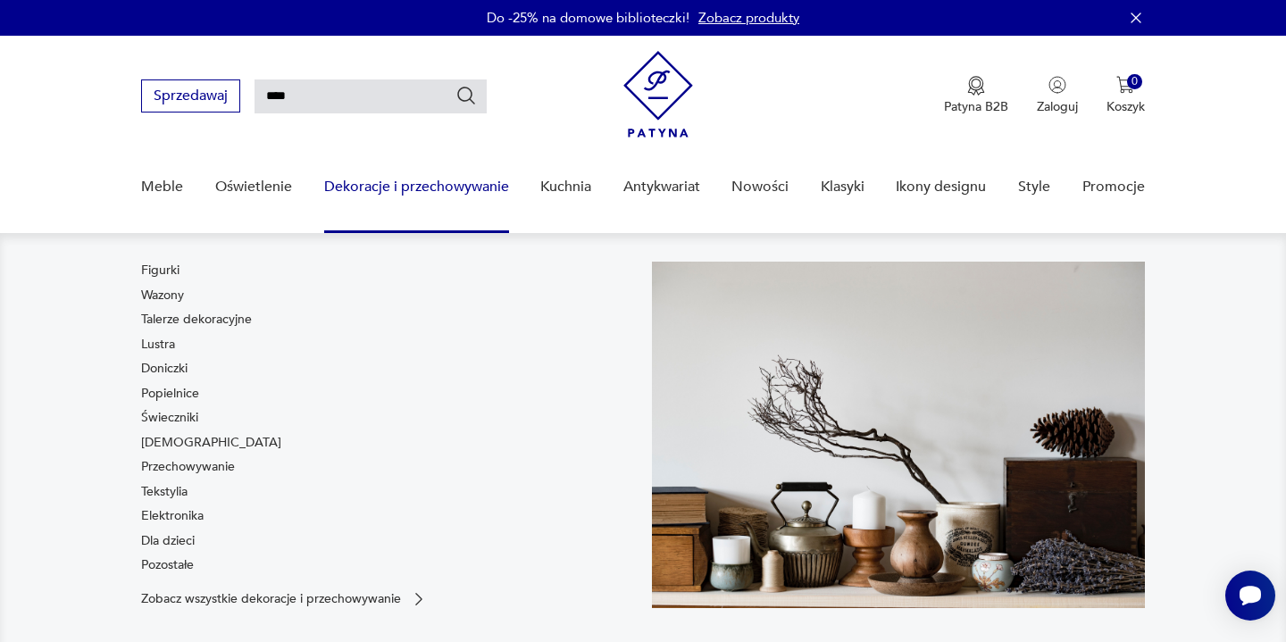
click at [442, 185] on link "Dekoracje i przechowywanie" at bounding box center [416, 187] width 185 height 69
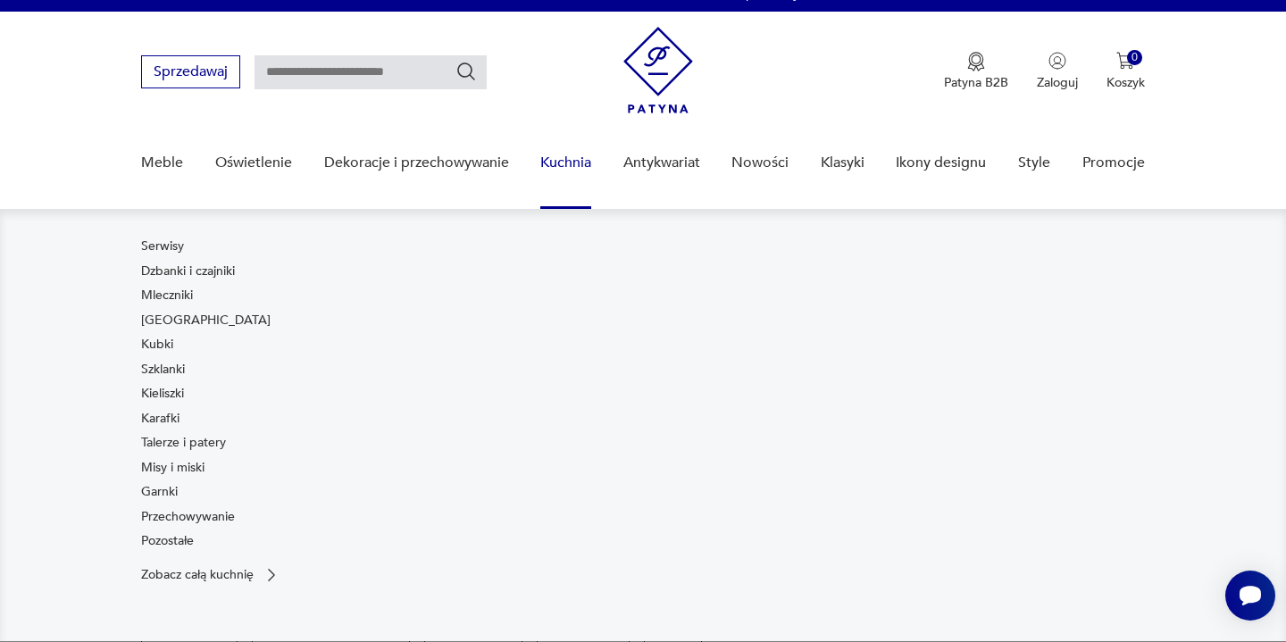
scroll to position [30, 0]
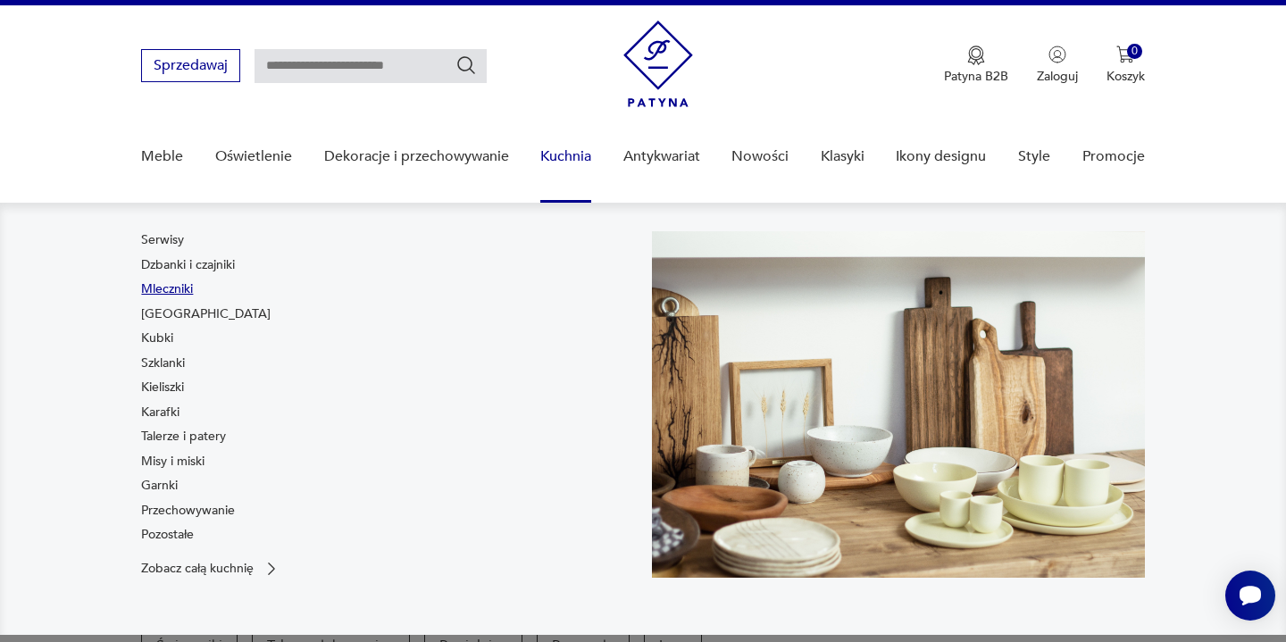
click at [188, 288] on link "Mleczniki" at bounding box center [167, 289] width 52 height 18
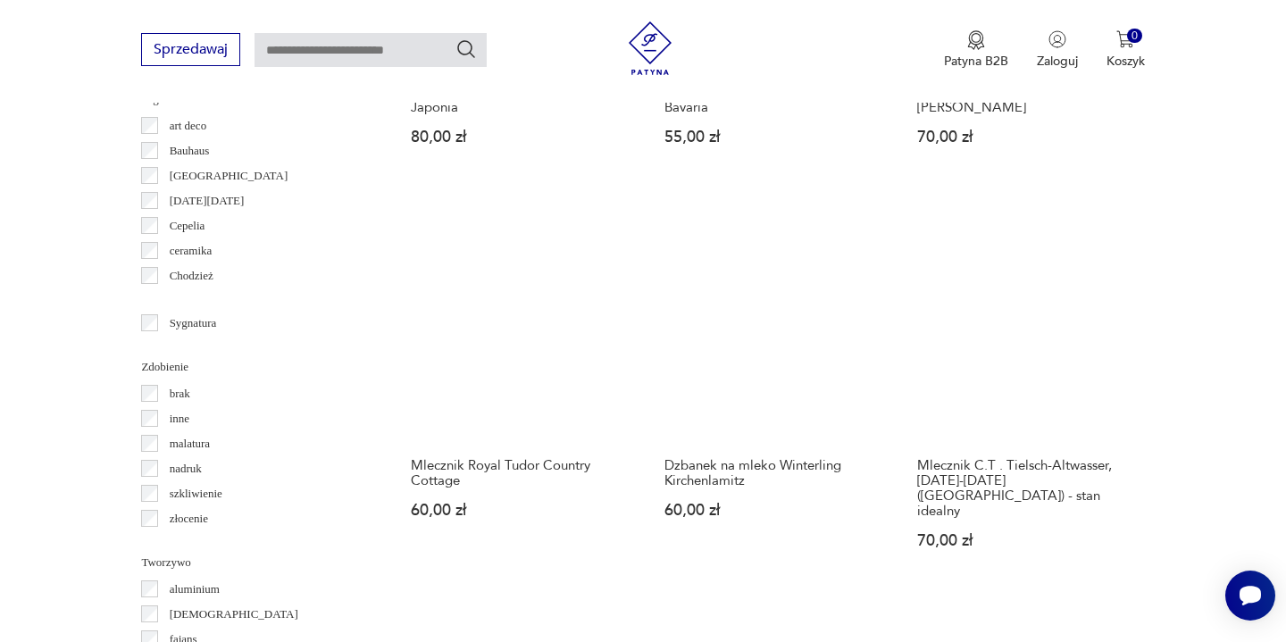
scroll to position [1703, 0]
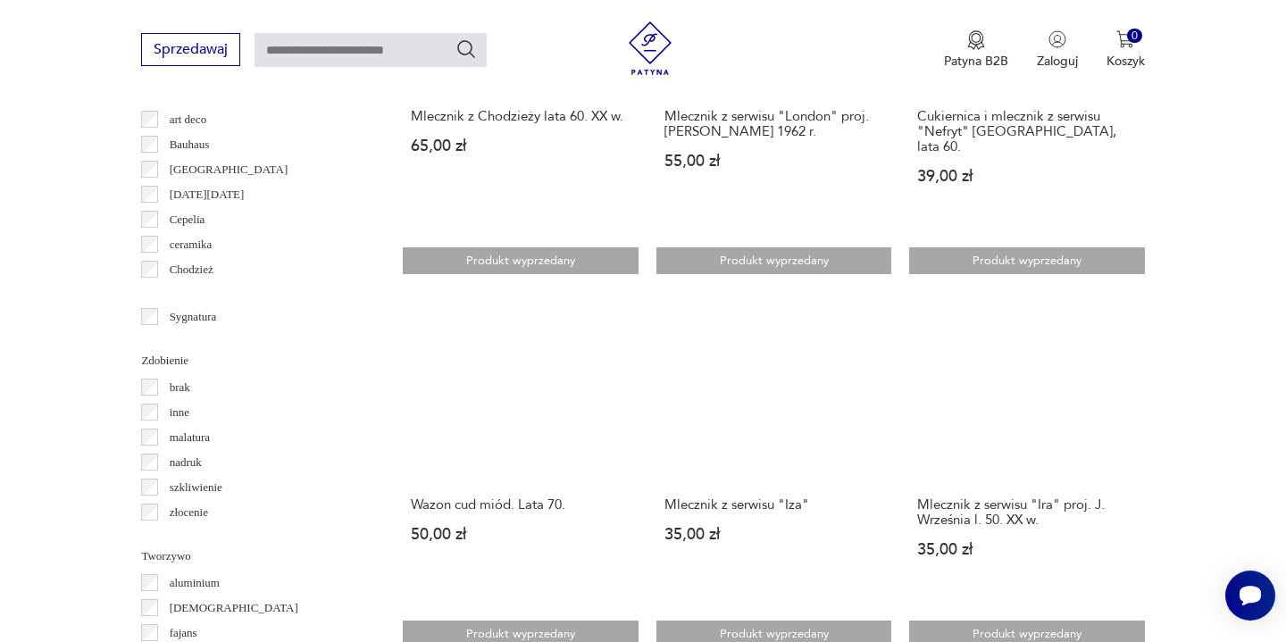
scroll to position [1687, 0]
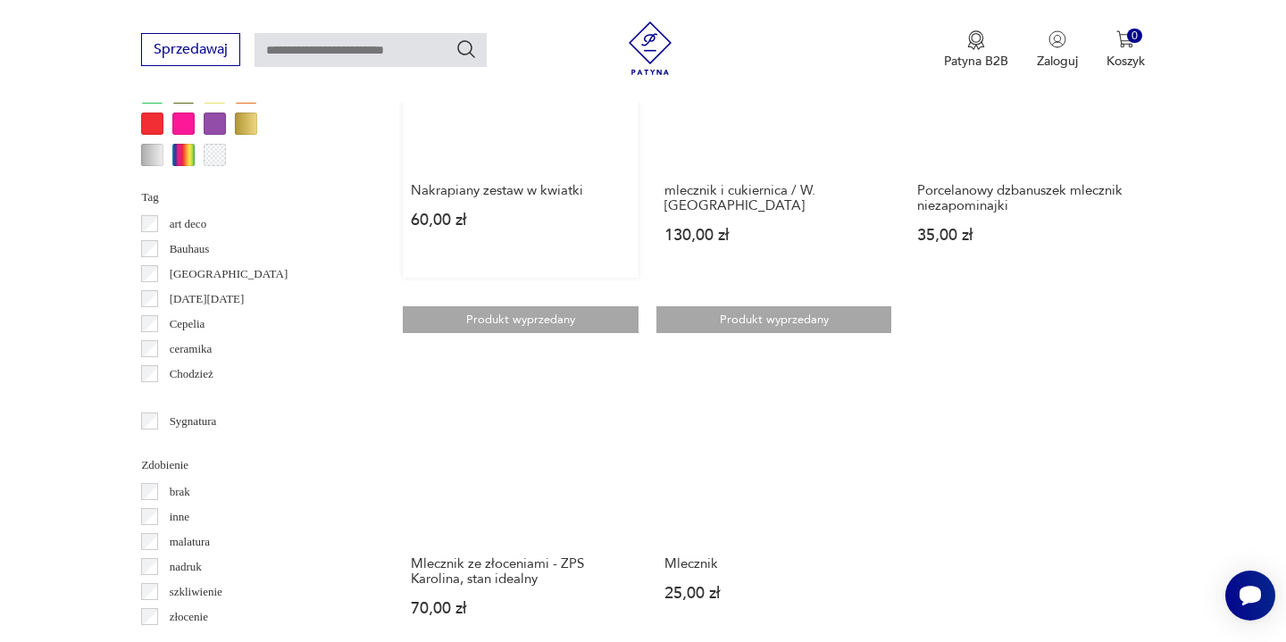
scroll to position [1678, 0]
